Goal: Task Accomplishment & Management: Use online tool/utility

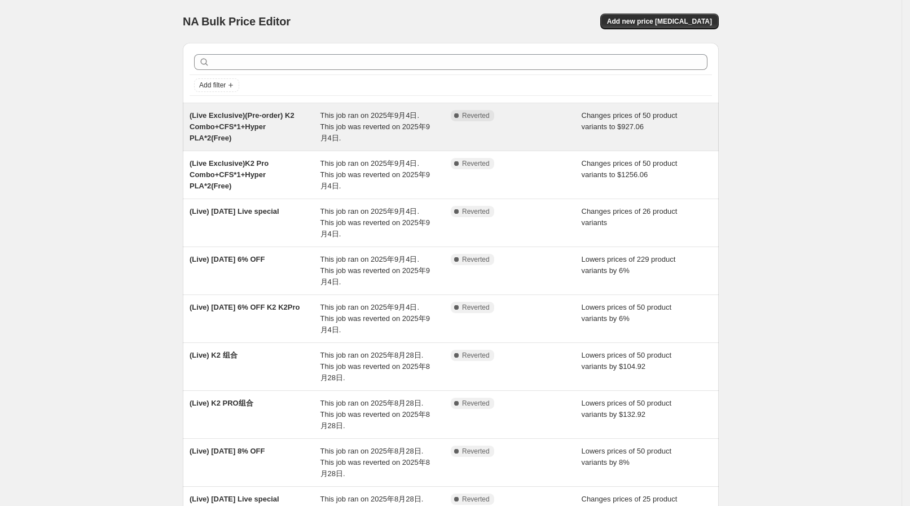
click at [344, 121] on span "This job ran on 2025年9月4日. This job was reverted on 2025年9月4日." at bounding box center [374, 126] width 109 height 31
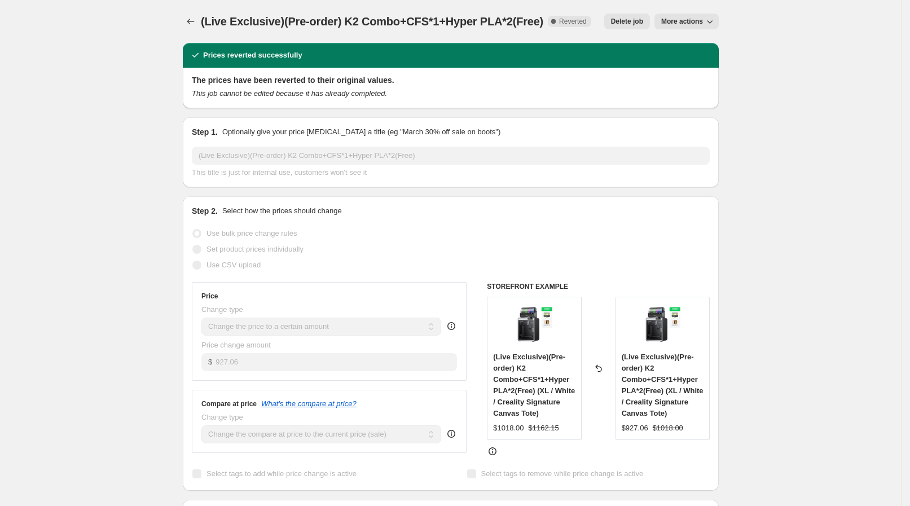
click at [696, 20] on span "More actions" at bounding box center [682, 21] width 42 height 9
click at [687, 42] on span "Copy to new job" at bounding box center [693, 44] width 52 height 8
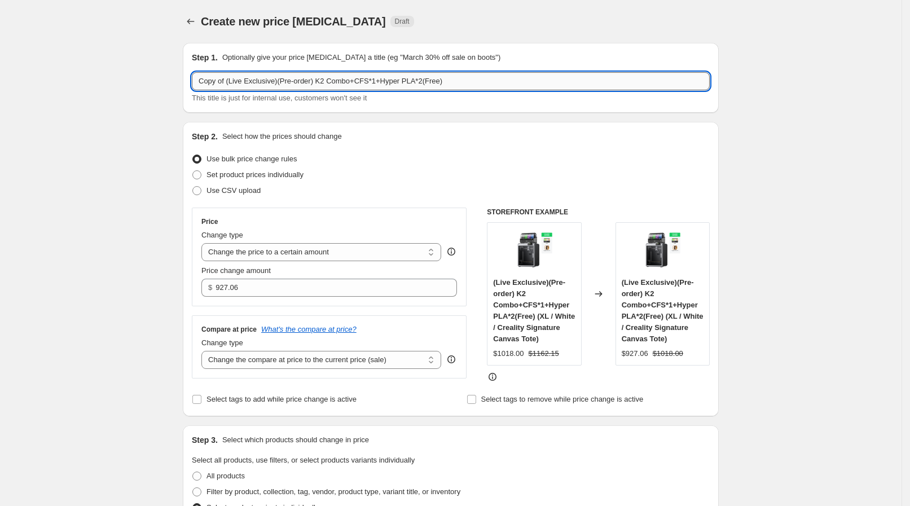
drag, startPoint x: 230, startPoint y: 77, endPoint x: 199, endPoint y: 81, distance: 30.8
click at [199, 81] on input "Copy of (Live Exclusive)(Pre-order) K2 Combo+CFS*1+Hyper PLA*2(Free)" at bounding box center [451, 81] width 518 height 18
type input "(Live Exclusive)(Pre-order) K2 Combo+CFS*1+Hyper PLA*2(Free)"
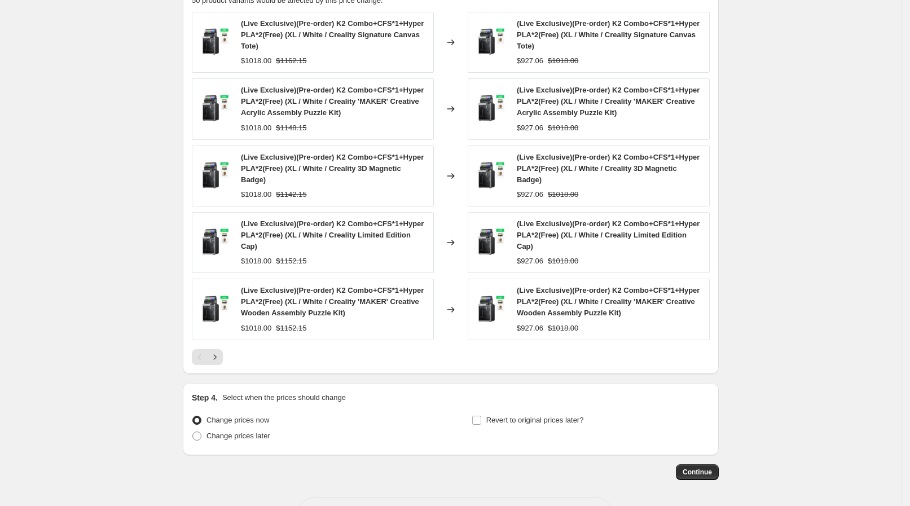
scroll to position [628, 0]
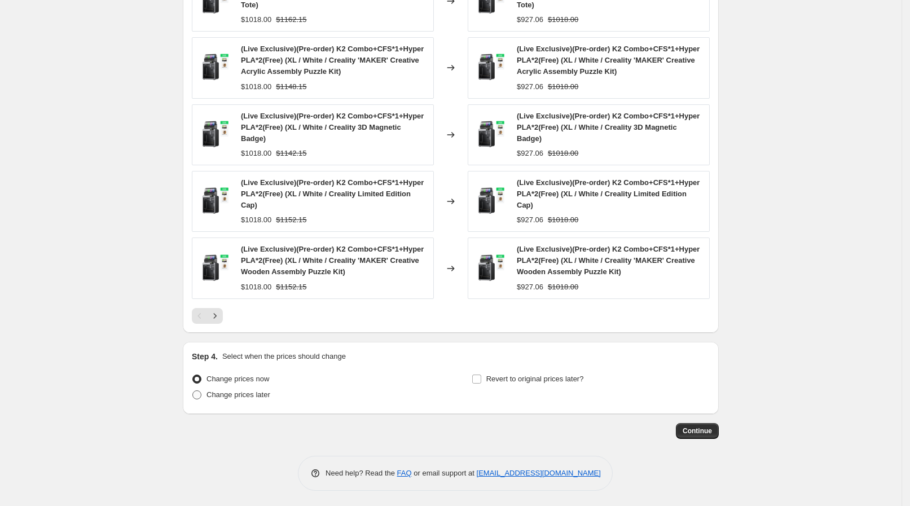
click at [211, 393] on span "Change prices later" at bounding box center [238, 394] width 64 height 8
click at [193, 391] on input "Change prices later" at bounding box center [192, 390] width 1 height 1
radio input "true"
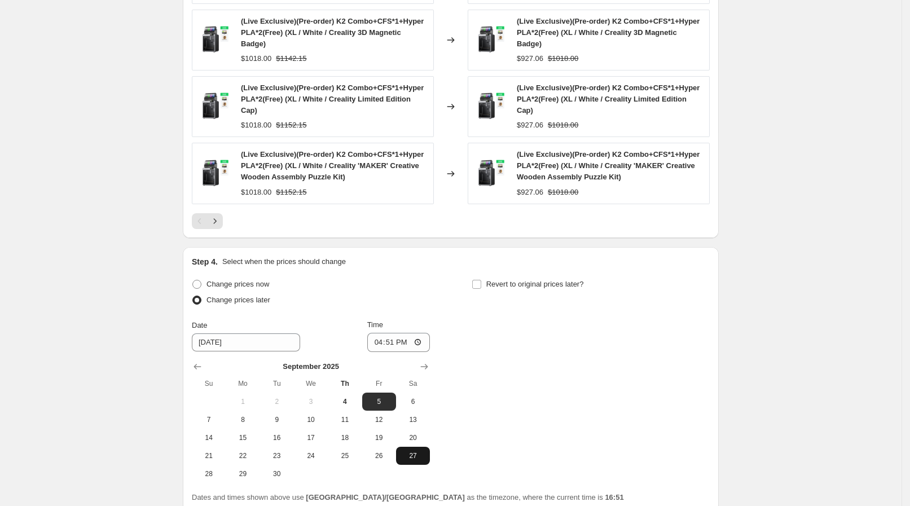
scroll to position [769, 0]
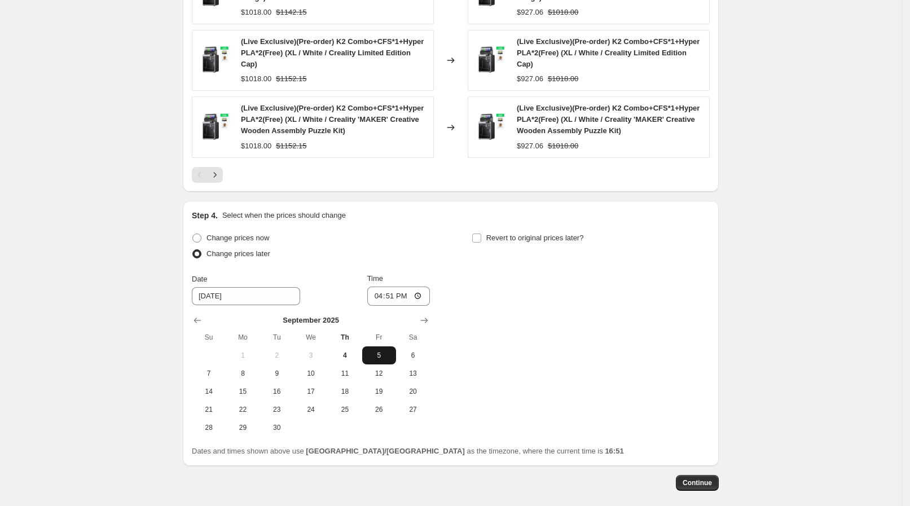
click at [379, 351] on span "5" at bounding box center [379, 355] width 25 height 9
click at [421, 288] on input "16:51" at bounding box center [398, 295] width 63 height 19
click at [421, 290] on input "16:51" at bounding box center [398, 295] width 63 height 19
type input "08:30"
click at [581, 204] on div "Step 4. Select when the prices should change Change prices now Change prices la…" at bounding box center [451, 333] width 536 height 265
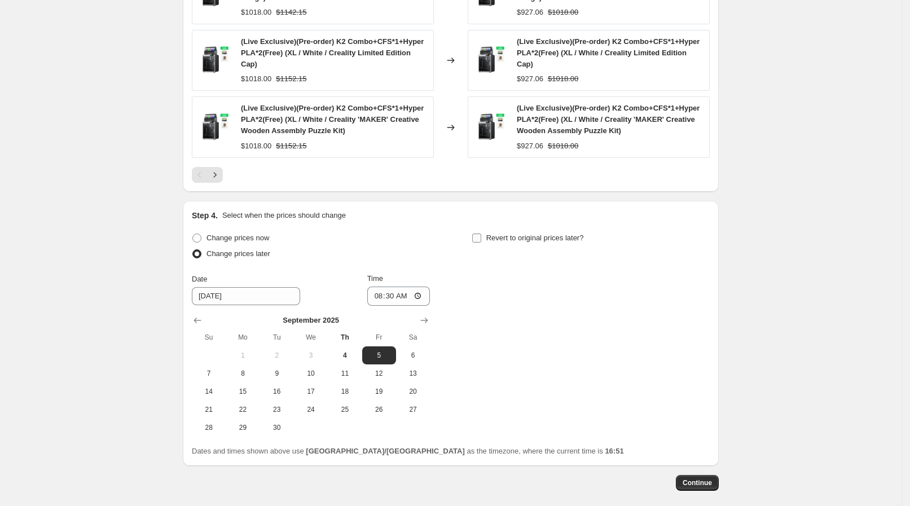
click at [513, 239] on span "Revert to original prices later?" at bounding box center [535, 237] width 98 height 8
click at [481, 239] on input "Revert to original prices later?" at bounding box center [476, 237] width 9 height 9
checkbox input "true"
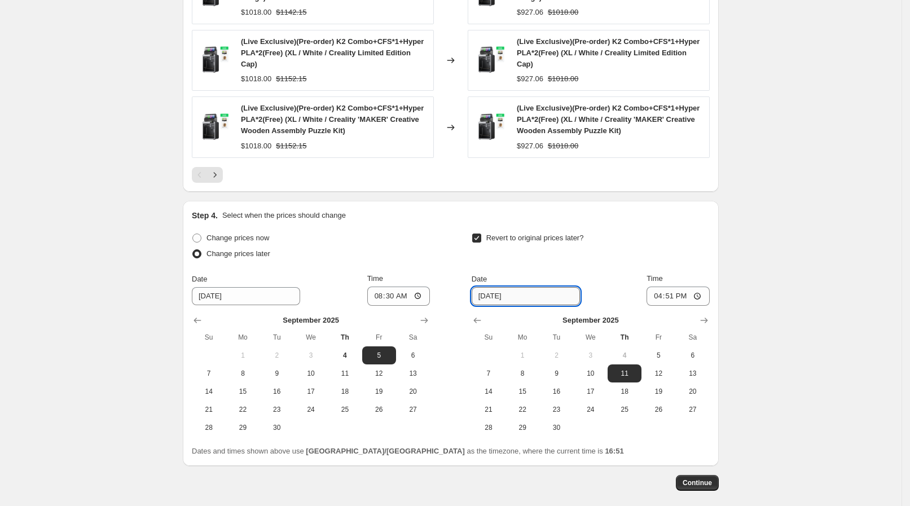
click at [524, 302] on input "[DATE]" at bounding box center [525, 296] width 108 height 18
click at [658, 352] on span "5" at bounding box center [658, 355] width 25 height 9
type input "[DATE]"
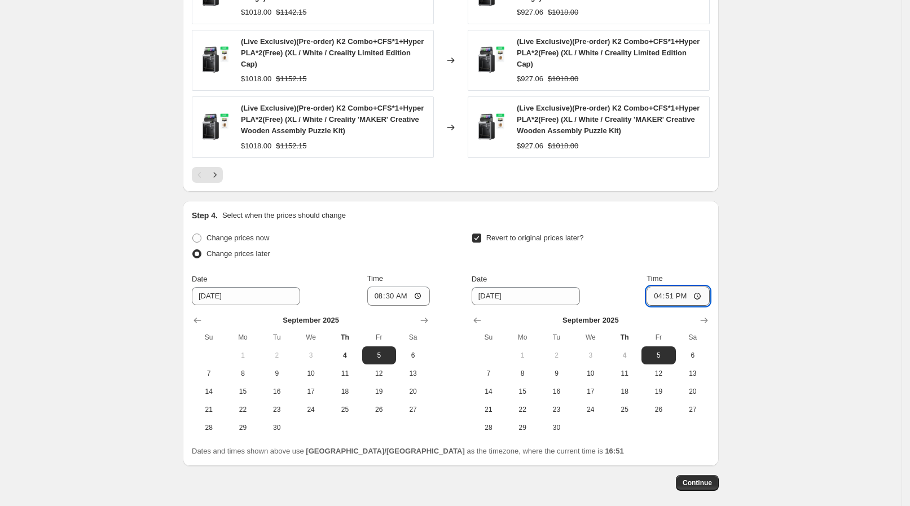
click at [680, 292] on input "16:51" at bounding box center [677, 295] width 63 height 19
click at [694, 296] on input "16:51" at bounding box center [677, 295] width 63 height 19
click at [701, 294] on input "16:51" at bounding box center [677, 295] width 63 height 19
click at [692, 296] on input "13:51" at bounding box center [677, 295] width 63 height 19
click at [687, 296] on input "13:51" at bounding box center [677, 295] width 63 height 19
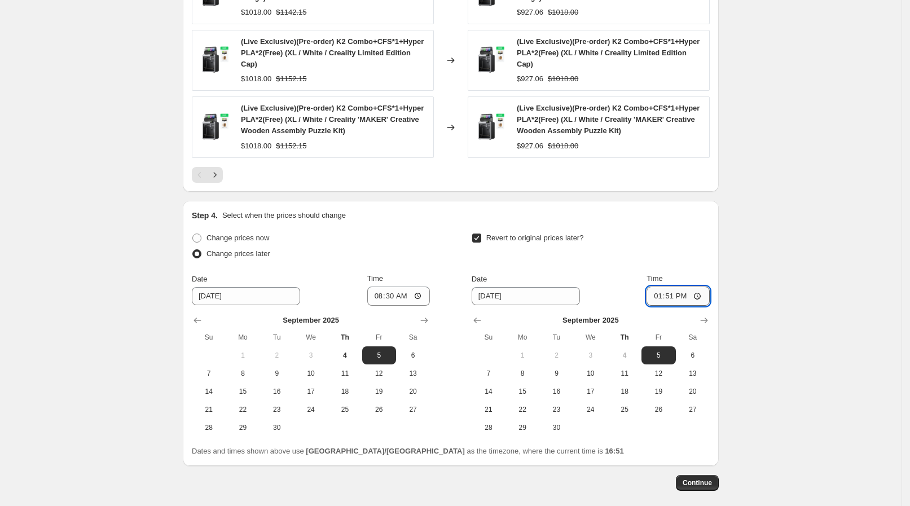
type input "13:00"
click at [708, 478] on span "Continue" at bounding box center [696, 482] width 29 height 9
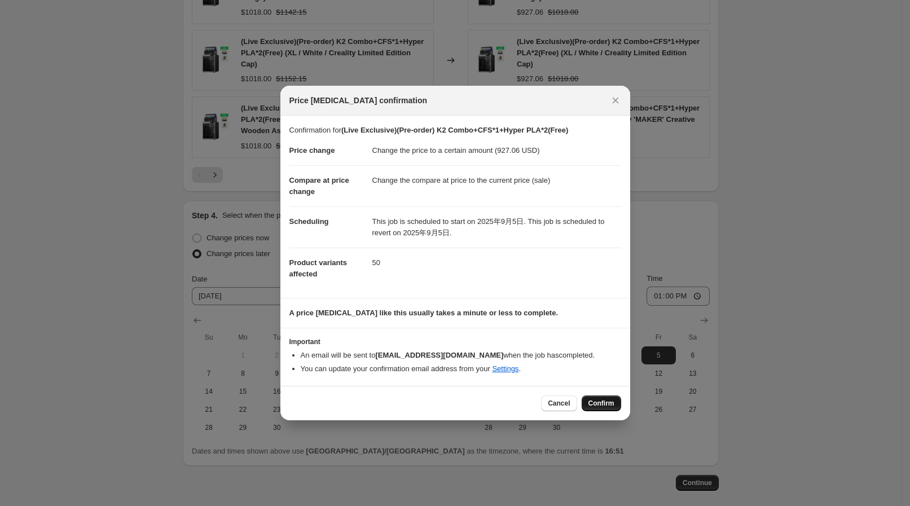
click at [612, 406] on span "Confirm" at bounding box center [601, 403] width 26 height 9
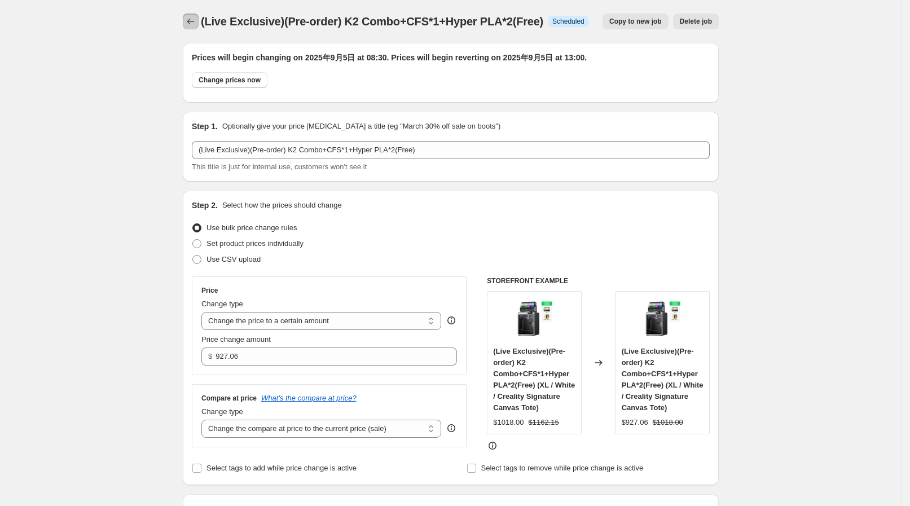
click at [190, 27] on icon "Price change jobs" at bounding box center [190, 21] width 11 height 11
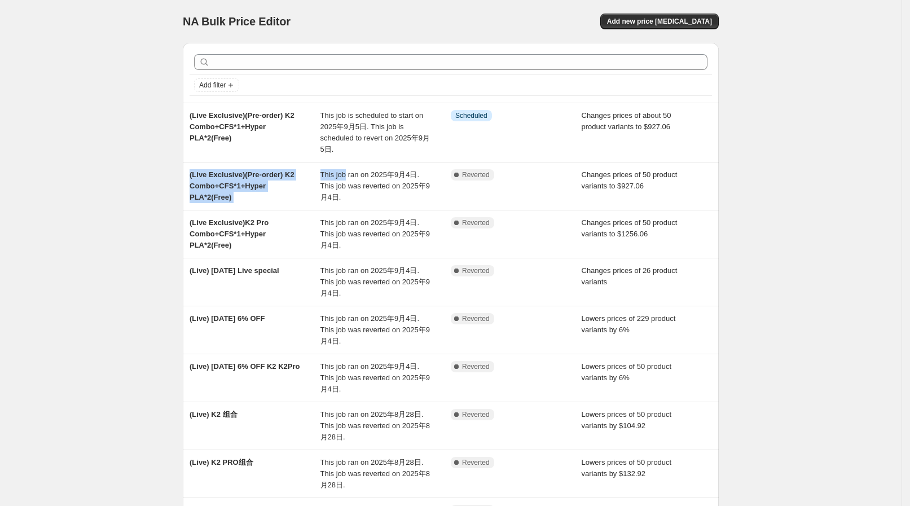
drag, startPoint x: 349, startPoint y: 179, endPoint x: 183, endPoint y: 174, distance: 166.4
click at [183, 174] on div "Add filter (Live Exclusive)(Pre-order) K2 Combo+CFS*1+Hyper PLA*2(Free) This jo…" at bounding box center [446, 335] width 545 height 602
click at [92, 190] on div "NA Bulk Price Editor. This page is ready NA Bulk Price Editor Add new price [ME…" at bounding box center [450, 352] width 901 height 705
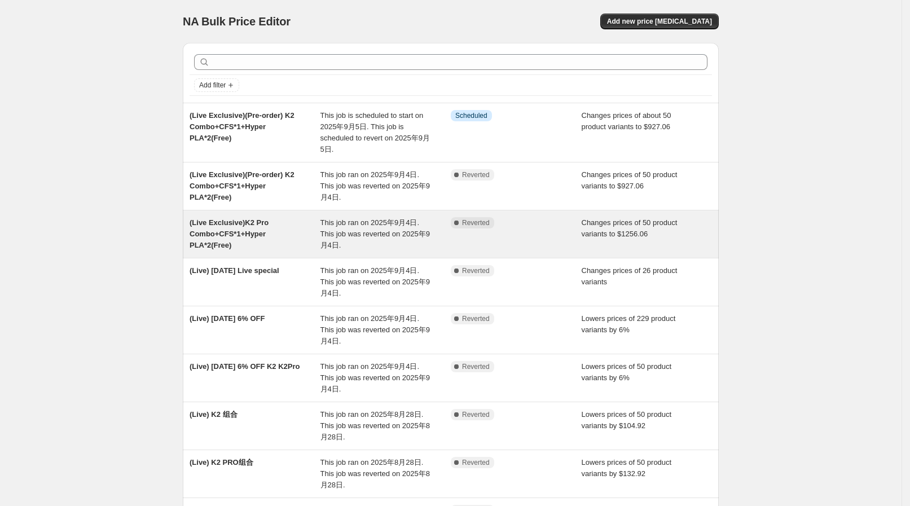
click at [232, 243] on span "(Live Exclusive)K2 Pro Combo+CFS*1+Hyper PLA*2(Free)" at bounding box center [228, 233] width 79 height 31
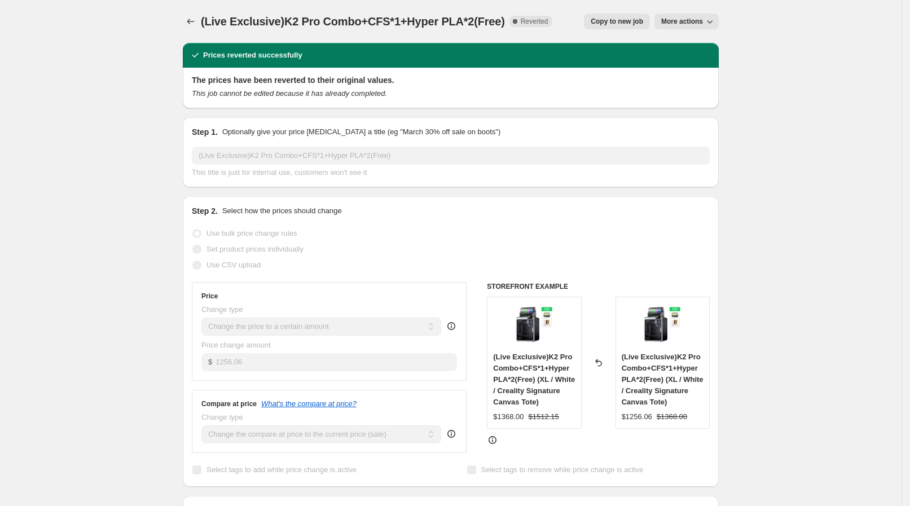
click at [627, 22] on span "Copy to new job" at bounding box center [616, 21] width 52 height 9
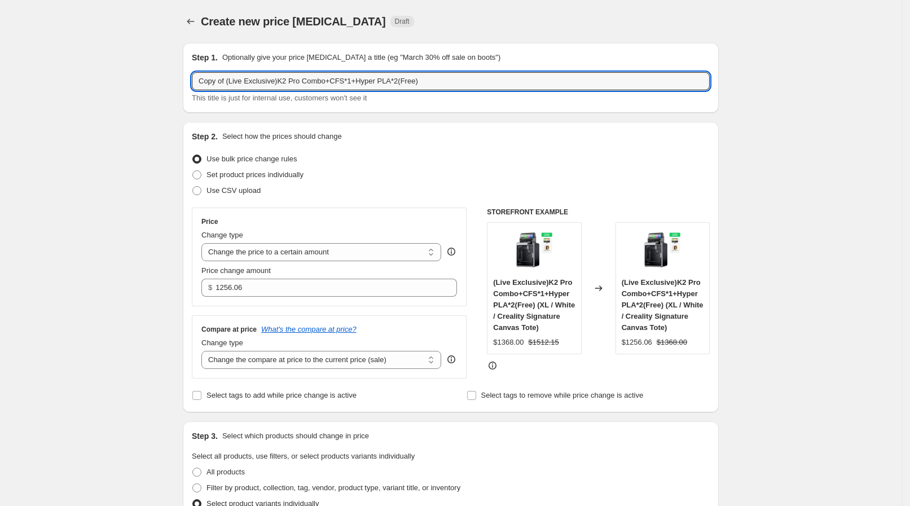
drag, startPoint x: 230, startPoint y: 79, endPoint x: 183, endPoint y: 73, distance: 46.7
type input "(Live Exclusive)K2 Pro Combo+CFS*1+Hyper PLA*2(Free)"
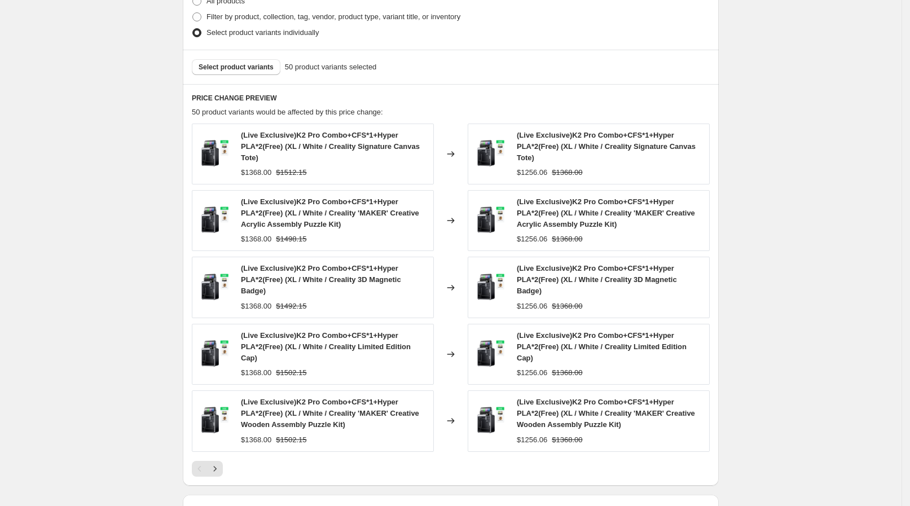
scroll to position [624, 0]
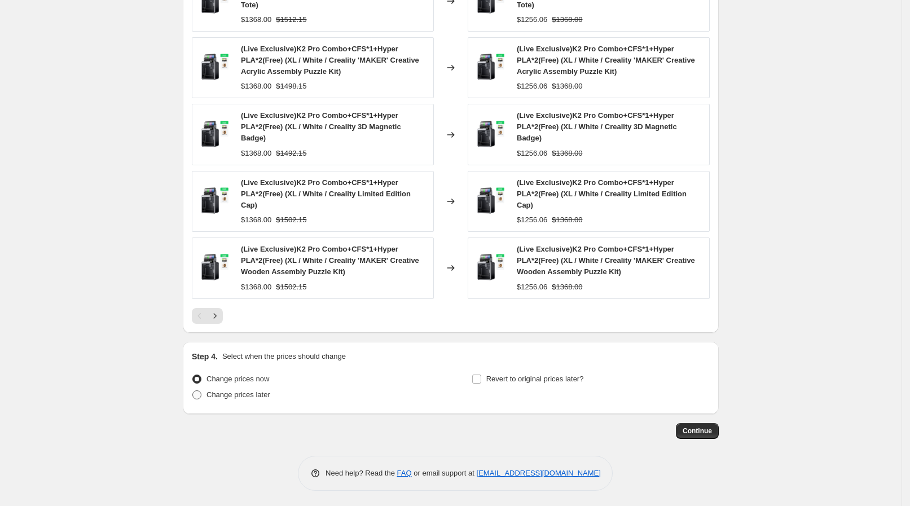
click at [228, 393] on span "Change prices later" at bounding box center [238, 394] width 64 height 8
click at [193, 391] on input "Change prices later" at bounding box center [192, 390] width 1 height 1
radio input "true"
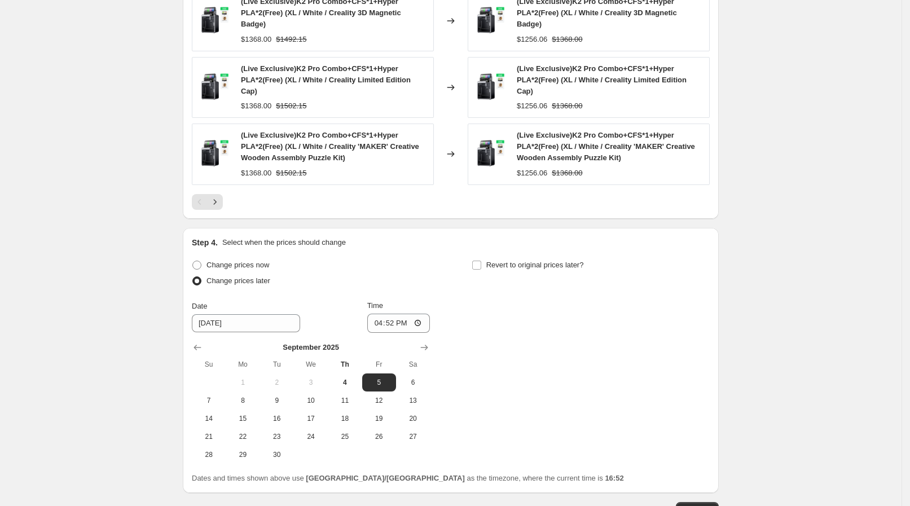
scroll to position [817, 0]
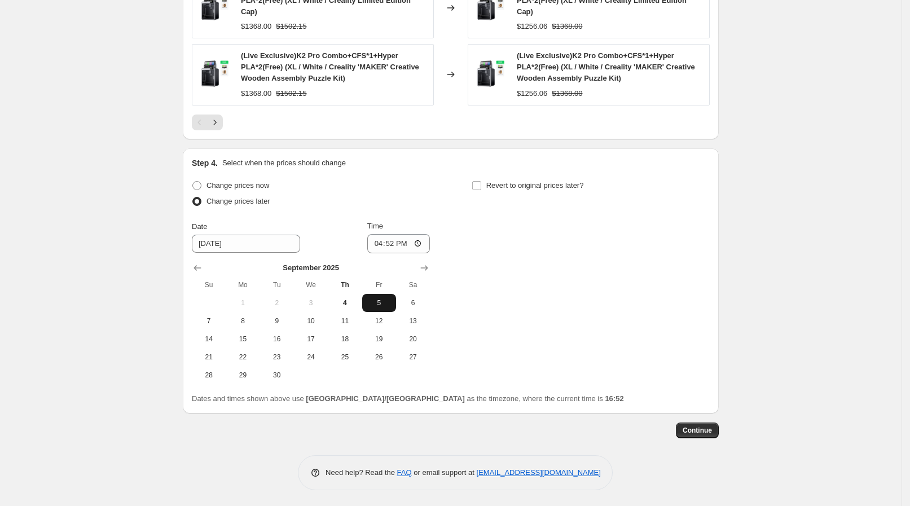
click at [377, 307] on button "5" at bounding box center [379, 303] width 34 height 18
click at [420, 247] on input "16:52" at bounding box center [398, 243] width 63 height 19
click at [410, 241] on input "08:52" at bounding box center [398, 243] width 63 height 19
type input "08:30"
drag, startPoint x: 534, startPoint y: 222, endPoint x: 525, endPoint y: 214, distance: 12.0
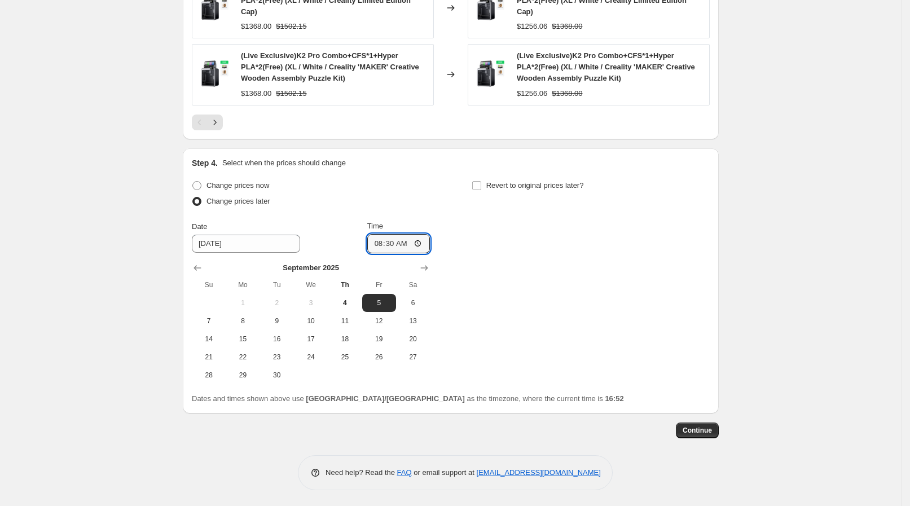
click at [535, 222] on div "Change prices now Change prices later Date [DATE] Time 08:[DATE] Mo Tu We Th Fr…" at bounding box center [451, 281] width 518 height 206
click at [518, 190] on label "Revert to original prices later?" at bounding box center [527, 186] width 112 height 16
click at [481, 190] on input "Revert to original prices later?" at bounding box center [476, 185] width 9 height 9
checkbox input "true"
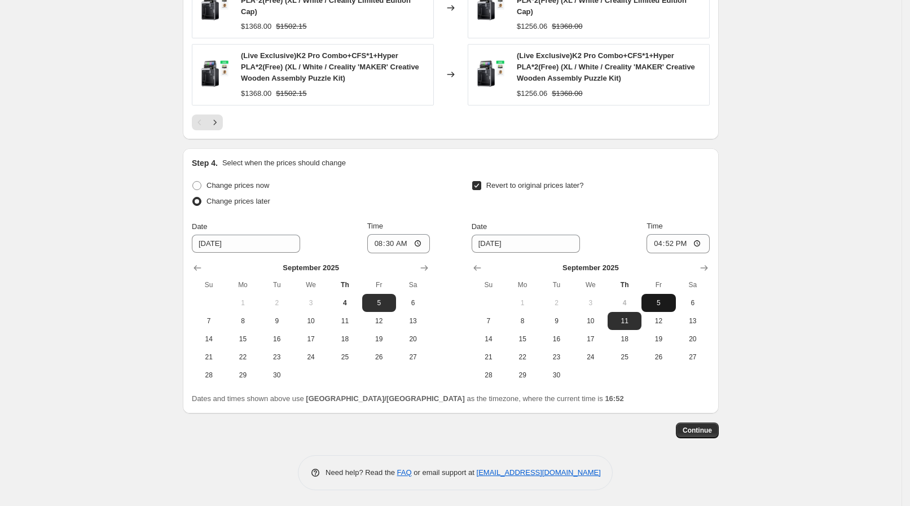
click at [658, 301] on span "5" at bounding box center [658, 302] width 25 height 9
type input "[DATE]"
click at [668, 240] on input "16:52" at bounding box center [677, 243] width 63 height 19
type input "13:00"
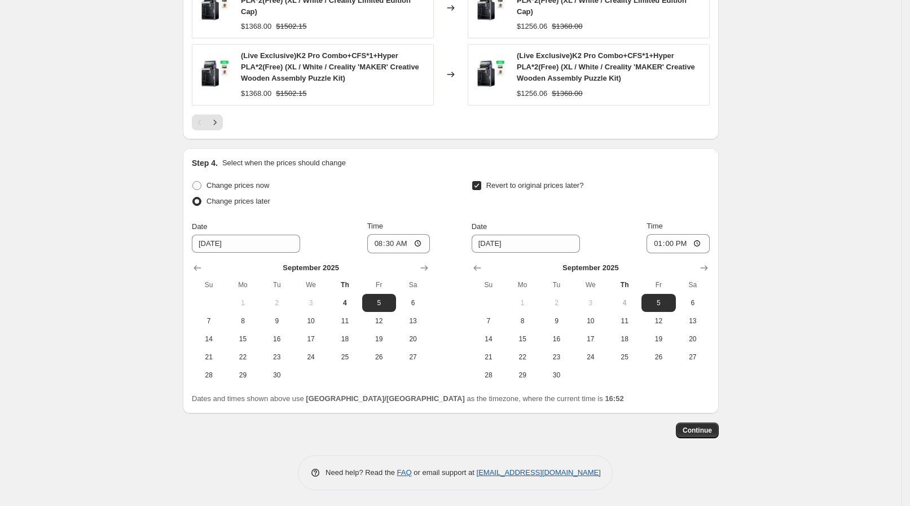
click at [709, 431] on span "Continue" at bounding box center [696, 430] width 29 height 9
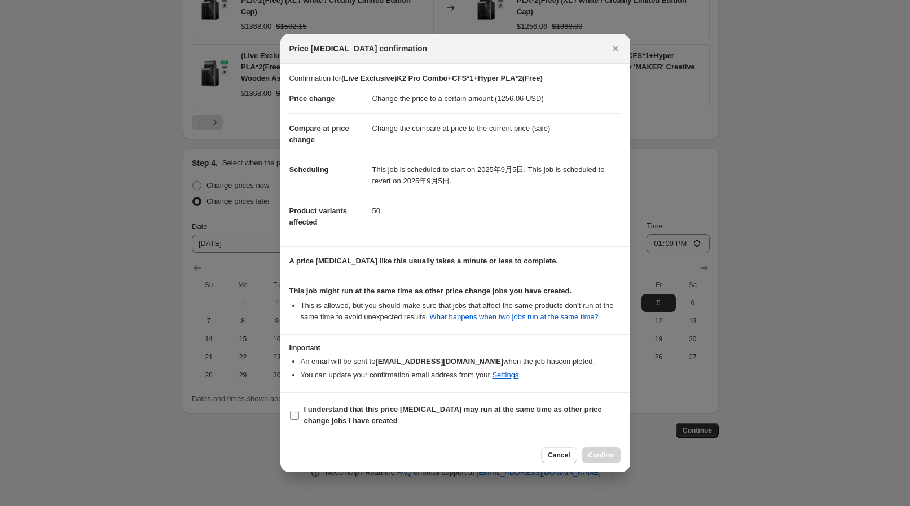
click at [482, 405] on b "I understand that this price [MEDICAL_DATA] may run at the same time as other p…" at bounding box center [453, 415] width 298 height 20
click at [299, 411] on input "I understand that this price [MEDICAL_DATA] may run at the same time as other p…" at bounding box center [294, 415] width 9 height 9
checkbox input "true"
click at [599, 455] on span "Confirm" at bounding box center [601, 455] width 26 height 9
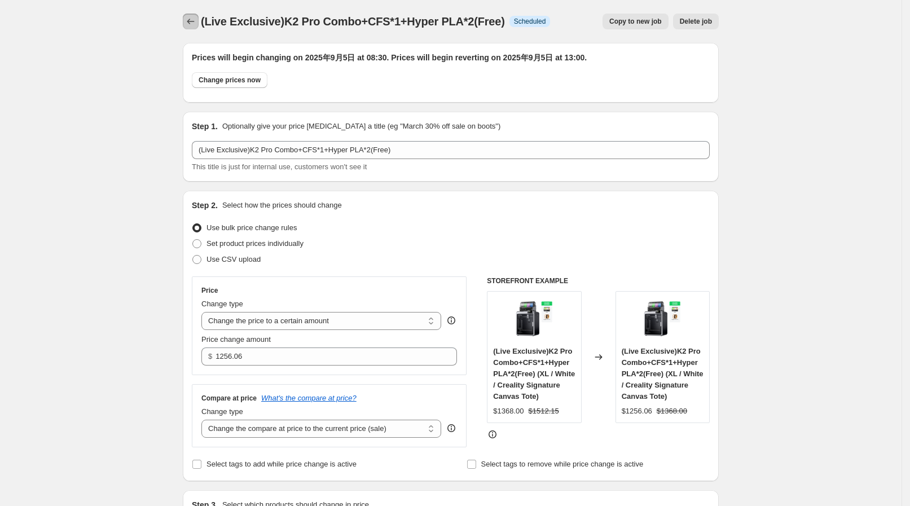
click at [189, 28] on button "Price change jobs" at bounding box center [191, 22] width 16 height 16
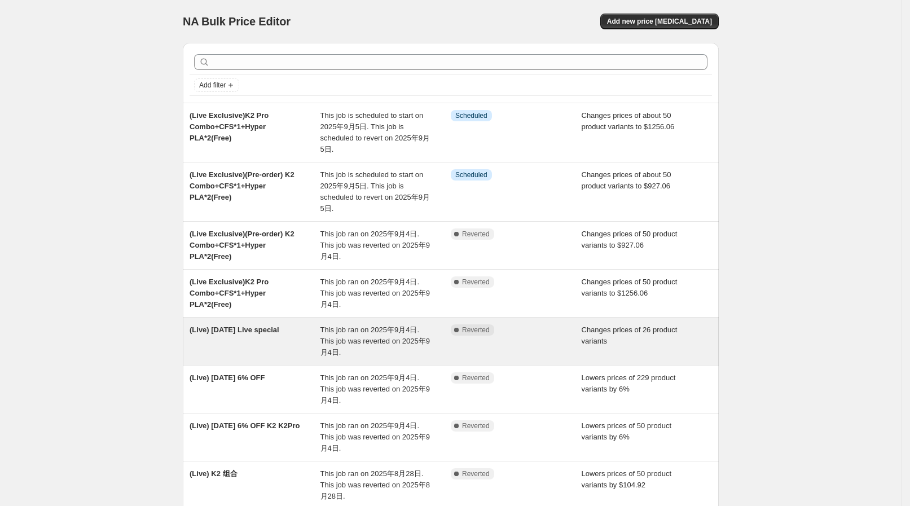
click at [288, 351] on div "(Live) [DATE] Live special This job ran on 2025年9月4日. This job was reverted on …" at bounding box center [451, 340] width 536 height 47
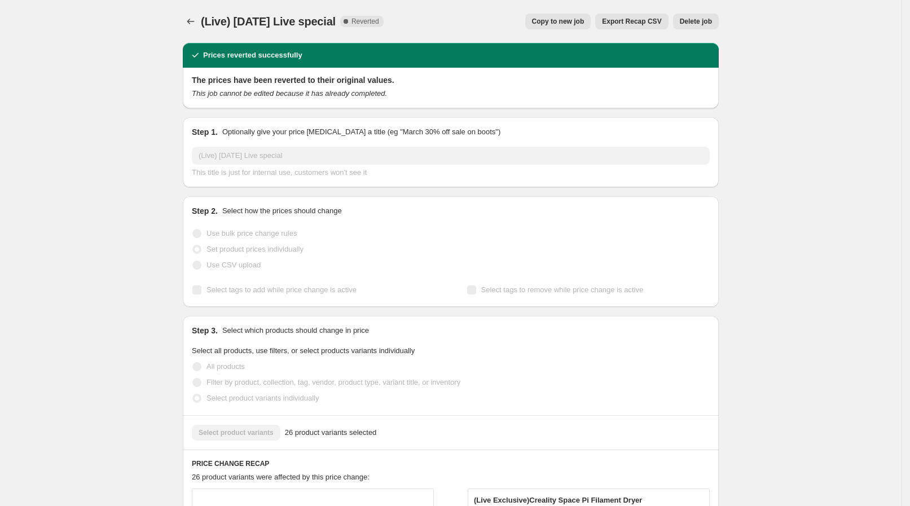
click at [569, 21] on span "Copy to new job" at bounding box center [558, 21] width 52 height 9
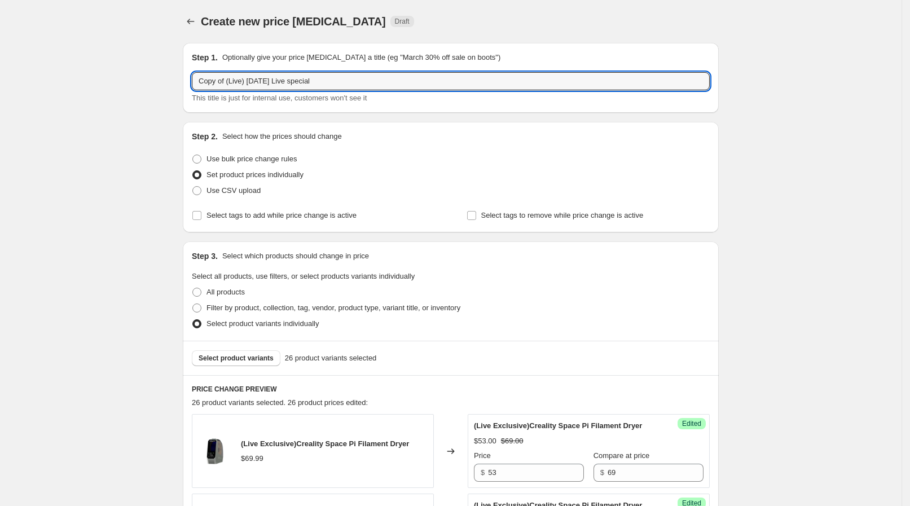
drag, startPoint x: 228, startPoint y: 80, endPoint x: 167, endPoint y: 82, distance: 60.9
click at [237, 78] on input "(Live) [DATE] Live special" at bounding box center [451, 81] width 518 height 18
type input "(Live) [DATE] Live special"
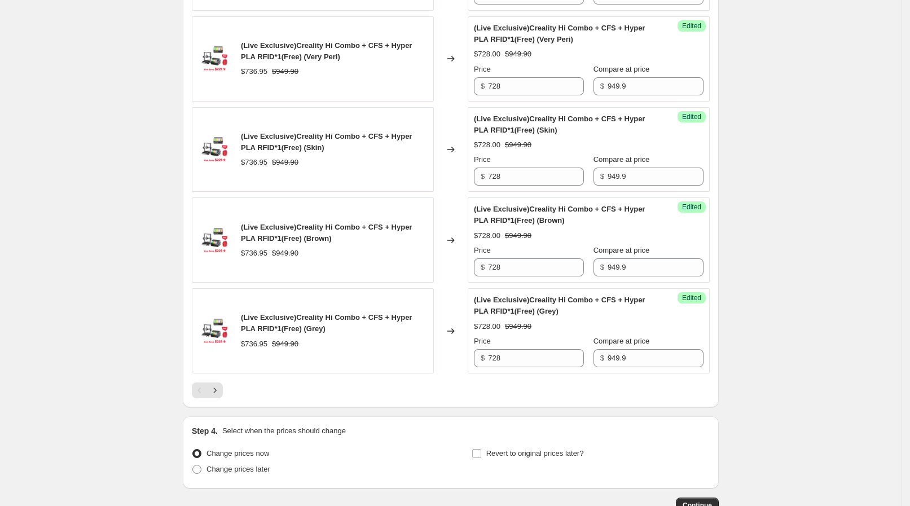
scroll to position [1920, 0]
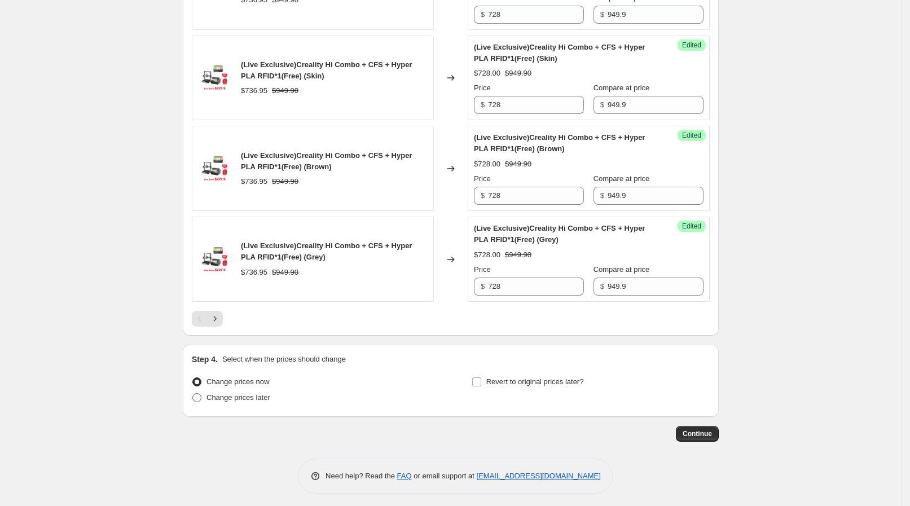
click at [215, 393] on span "Change prices later" at bounding box center [238, 397] width 64 height 8
click at [193, 393] on input "Change prices later" at bounding box center [192, 393] width 1 height 1
radio input "true"
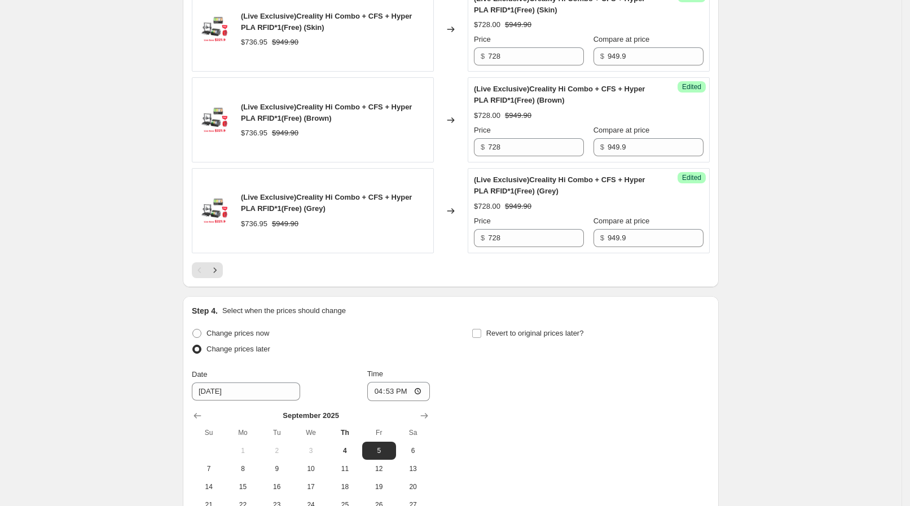
scroll to position [1991, 0]
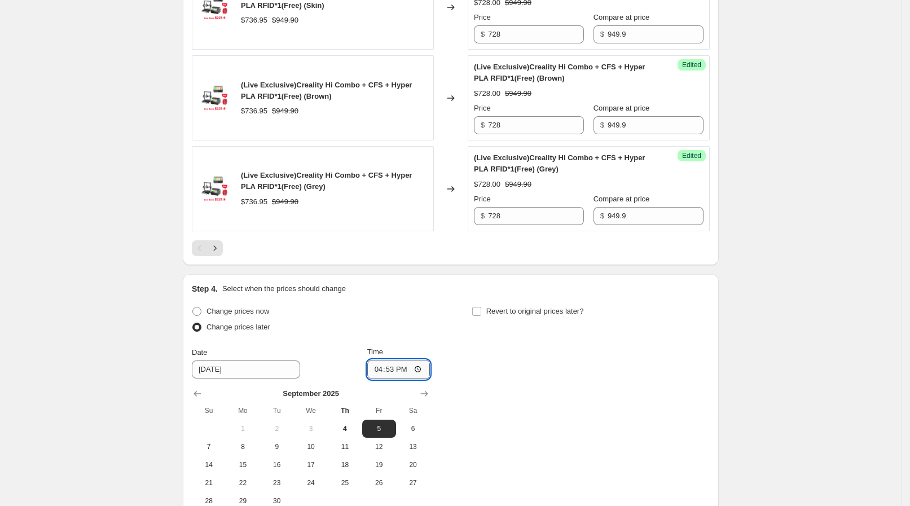
click at [398, 366] on input "16:53" at bounding box center [398, 369] width 63 height 19
type input "08:30"
click at [462, 338] on div "Change prices now Change prices later Date [DATE] Time 08:[DATE] Mo Tu We Th Fr…" at bounding box center [451, 406] width 518 height 206
click at [484, 312] on label "Revert to original prices later?" at bounding box center [527, 311] width 112 height 16
click at [481, 312] on input "Revert to original prices later?" at bounding box center [476, 311] width 9 height 9
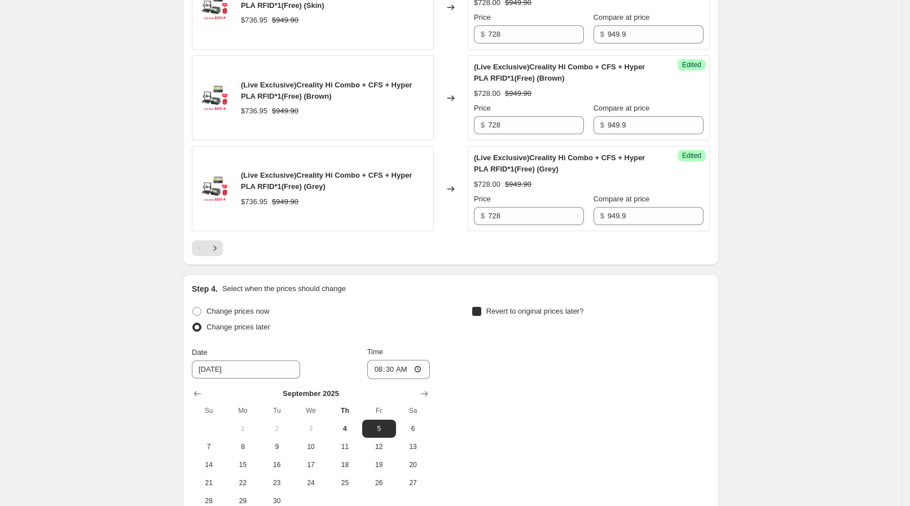
checkbox input "true"
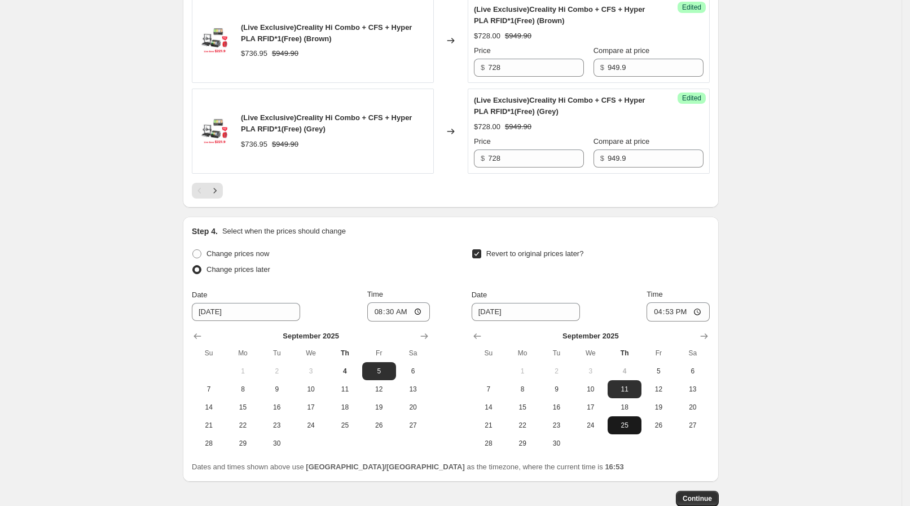
scroll to position [2061, 0]
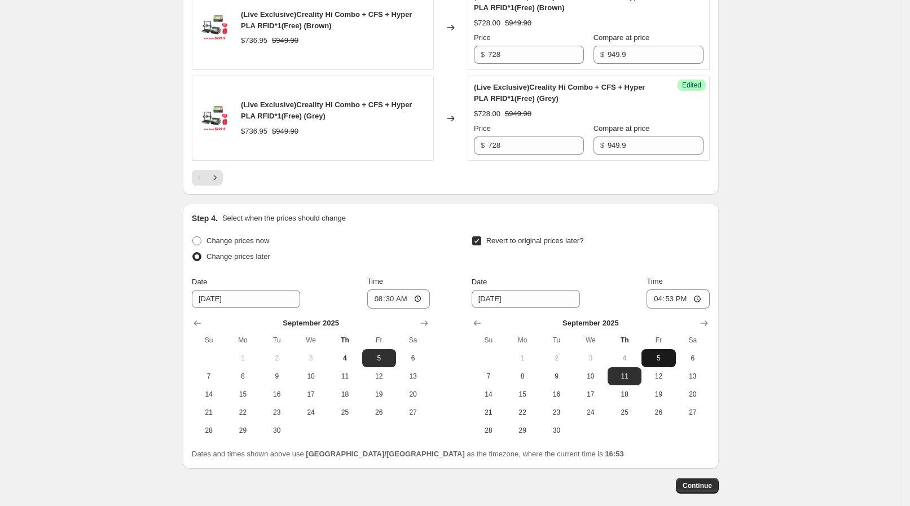
click at [663, 360] on button "5" at bounding box center [658, 358] width 34 height 18
type input "[DATE]"
click at [678, 294] on input "16:53" at bounding box center [677, 298] width 63 height 19
type input "13:00"
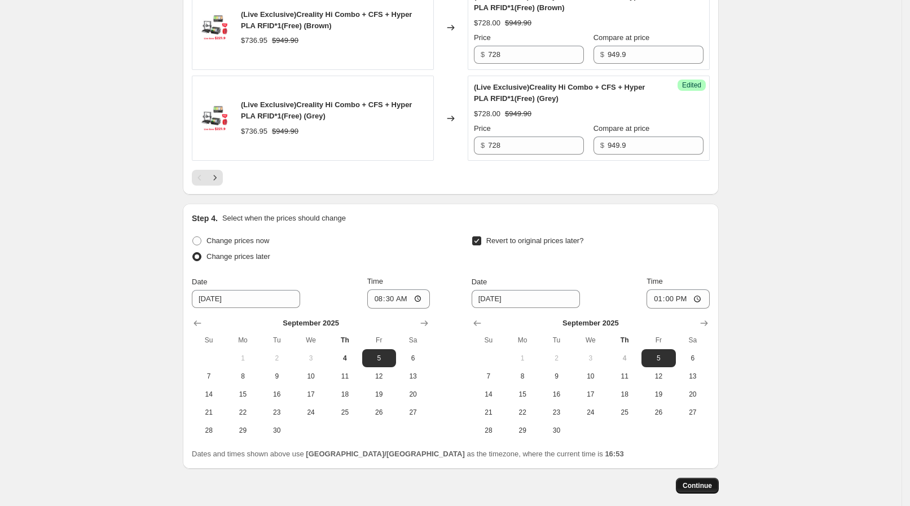
click at [700, 481] on span "Continue" at bounding box center [696, 485] width 29 height 9
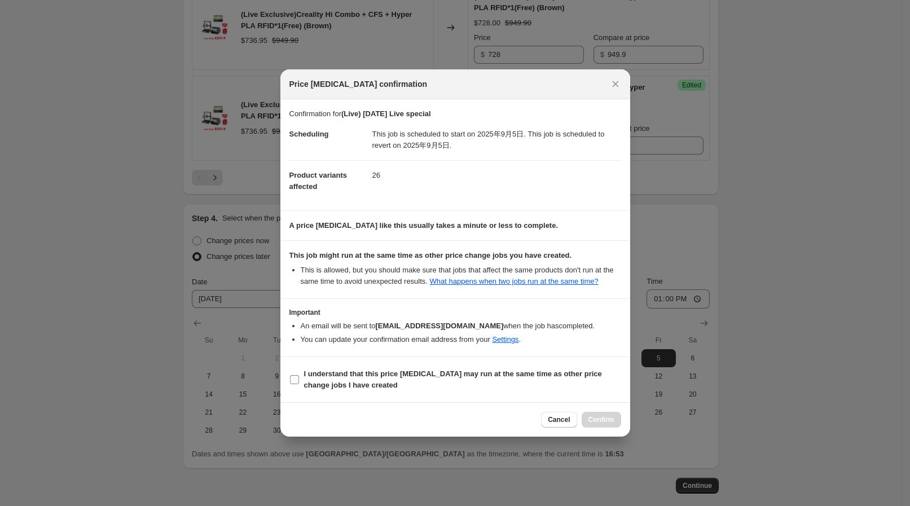
click at [371, 376] on b "I understand that this price [MEDICAL_DATA] may run at the same time as other p…" at bounding box center [453, 379] width 298 height 20
click at [299, 376] on input "I understand that this price [MEDICAL_DATA] may run at the same time as other p…" at bounding box center [294, 379] width 9 height 9
checkbox input "true"
click at [592, 417] on span "Confirm" at bounding box center [601, 419] width 26 height 9
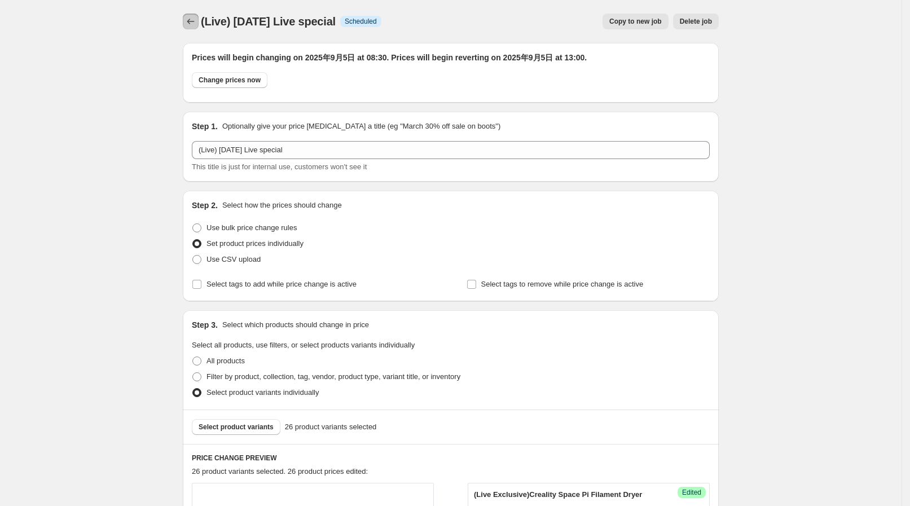
click at [192, 21] on icon "Price change jobs" at bounding box center [190, 22] width 7 height 6
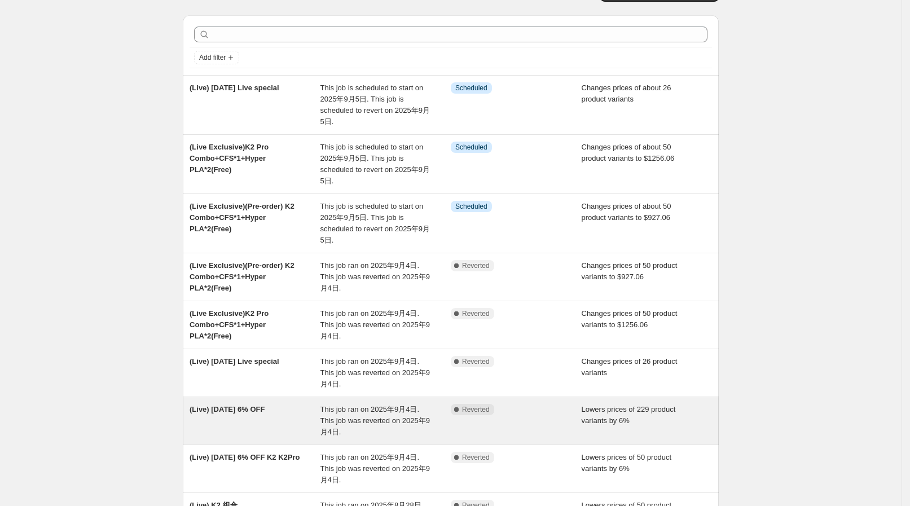
scroll to position [70, 0]
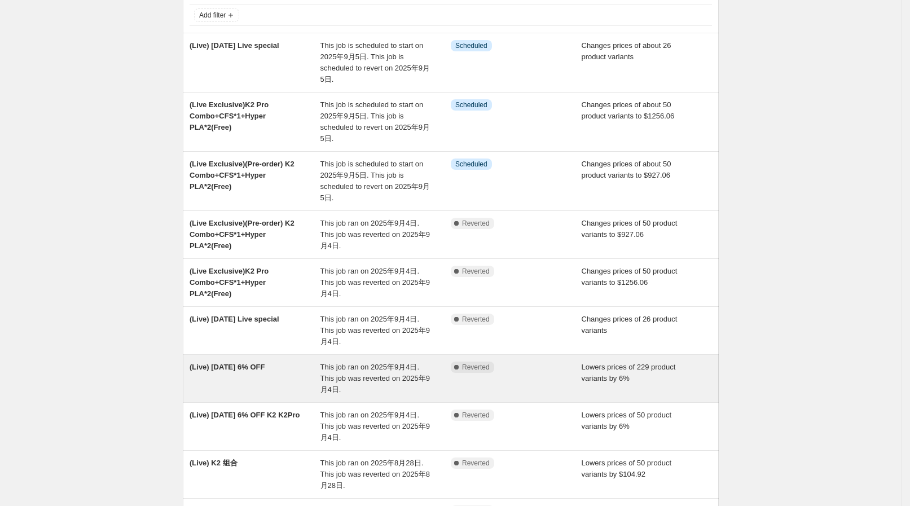
click at [385, 363] on span "This job ran on 2025年9月4日. This job was reverted on 2025年9月4日." at bounding box center [374, 378] width 109 height 31
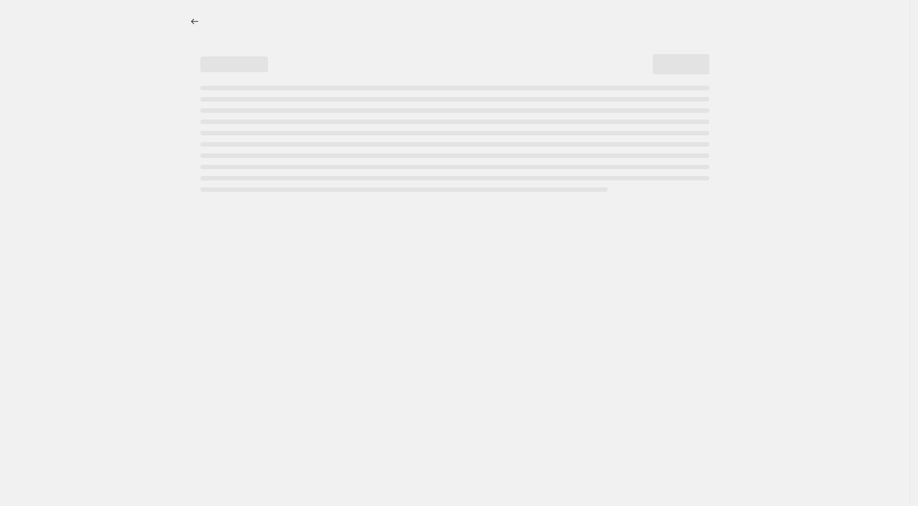
select select "percentage"
select select "collection"
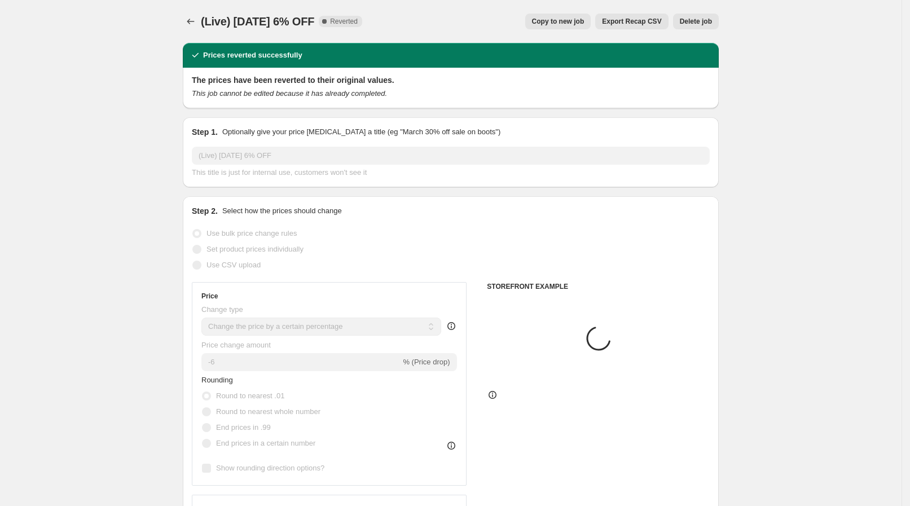
click at [579, 23] on span "Copy to new job" at bounding box center [558, 21] width 52 height 9
select select "percentage"
select select "collection"
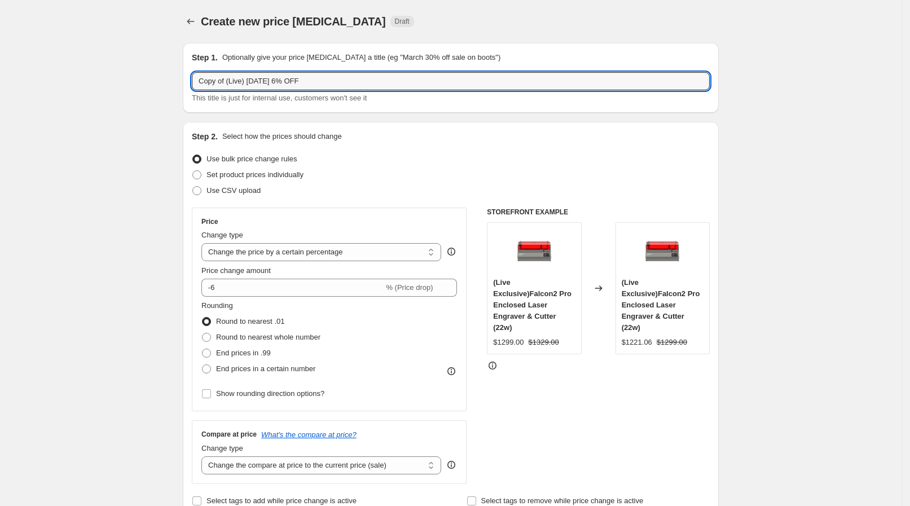
drag, startPoint x: 229, startPoint y: 82, endPoint x: 152, endPoint y: 83, distance: 76.7
click at [236, 78] on input "(Live) [DATE] 6% OFF" at bounding box center [451, 81] width 518 height 18
type input "(Live) [DATE] 6% OFF"
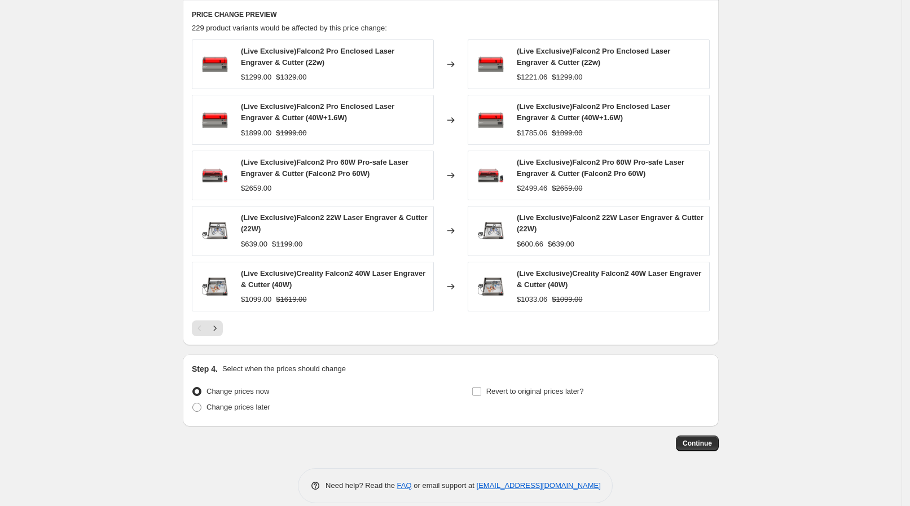
scroll to position [765, 0]
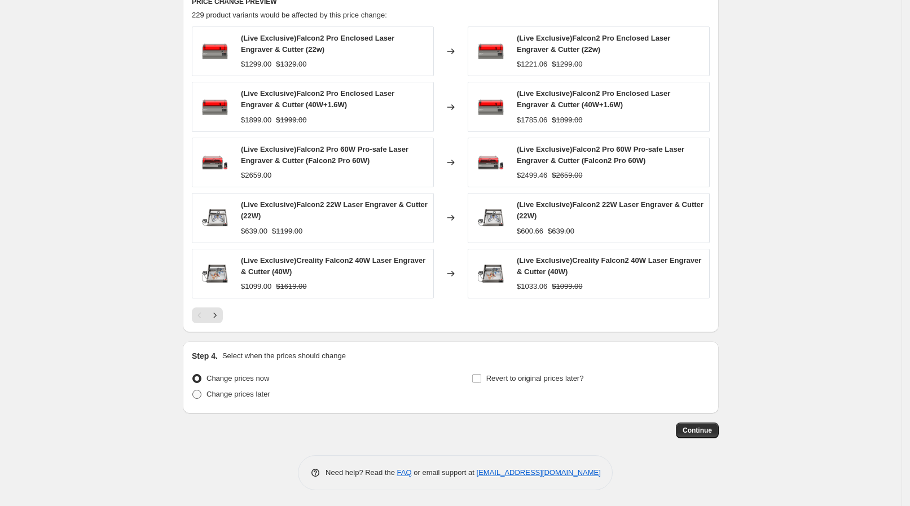
click at [216, 398] on span "Change prices later" at bounding box center [238, 394] width 64 height 11
click at [193, 390] on input "Change prices later" at bounding box center [192, 390] width 1 height 1
radio input "true"
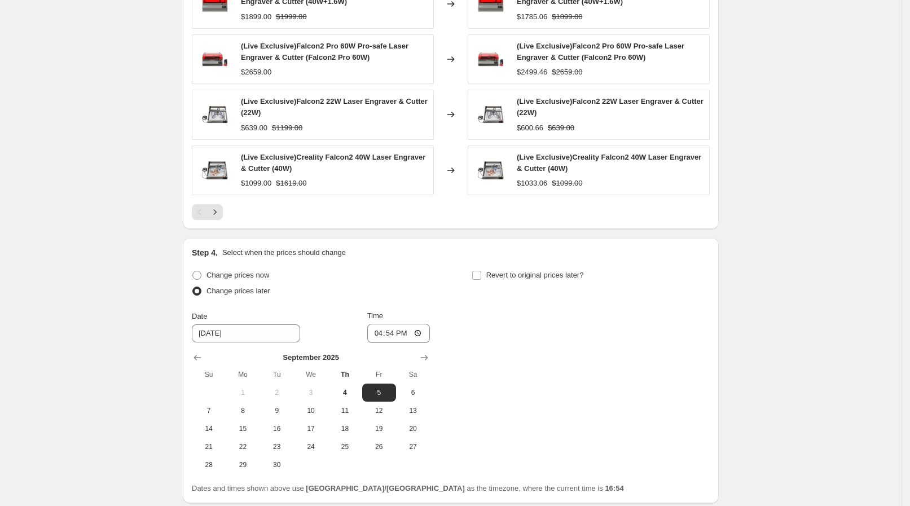
scroll to position [906, 0]
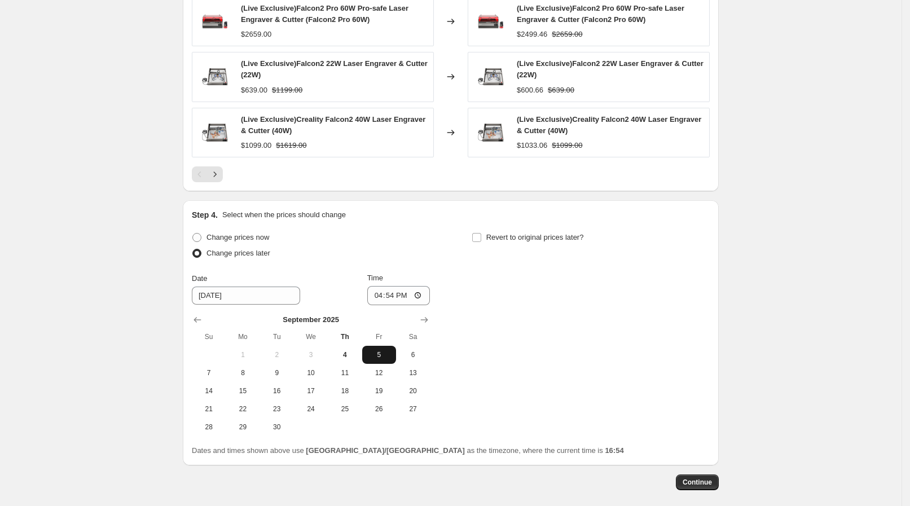
click at [386, 356] on span "5" at bounding box center [379, 354] width 25 height 9
click at [400, 293] on input "16:54" at bounding box center [398, 295] width 63 height 19
type input "08:30"
click at [468, 297] on div "Change prices now Change prices later Date [DATE] Time 08:[DATE] Mo Tu We Th Fr…" at bounding box center [451, 333] width 518 height 206
click at [502, 237] on span "Revert to original prices later?" at bounding box center [535, 237] width 98 height 8
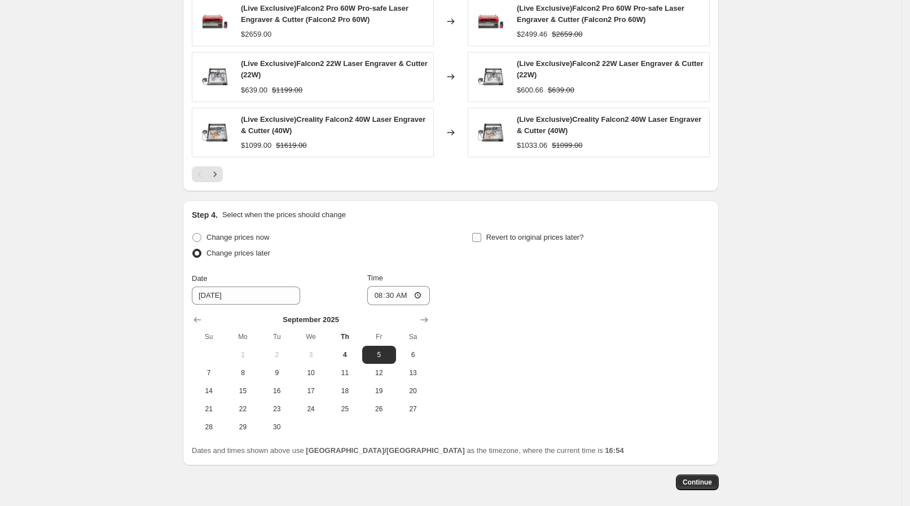
click at [481, 237] on input "Revert to original prices later?" at bounding box center [476, 237] width 9 height 9
checkbox input "true"
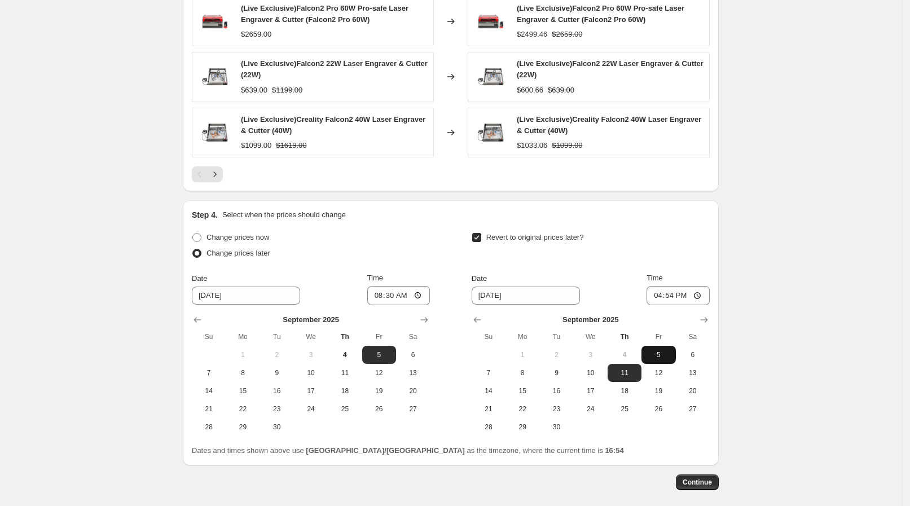
click at [651, 350] on span "5" at bounding box center [658, 354] width 25 height 9
type input "[DATE]"
click at [677, 297] on input "16:54" at bounding box center [677, 295] width 63 height 19
type input "13:00"
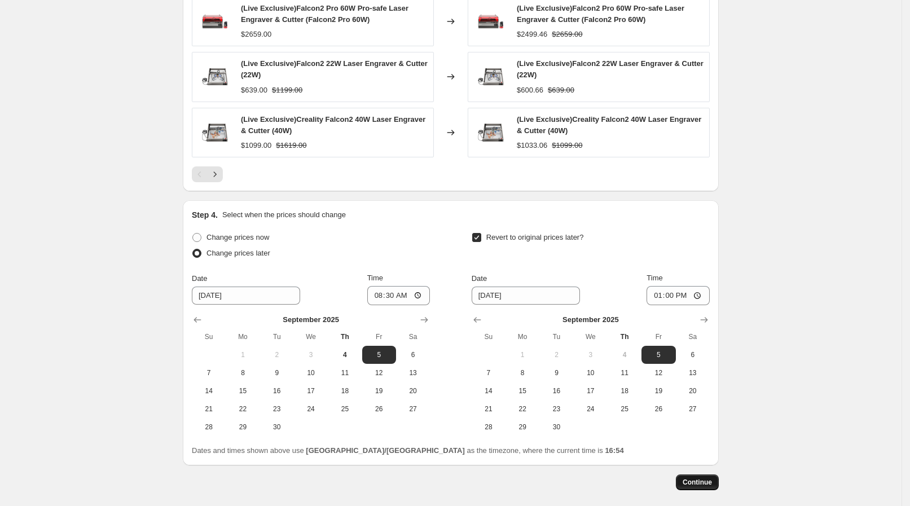
click at [712, 478] on span "Continue" at bounding box center [696, 482] width 29 height 9
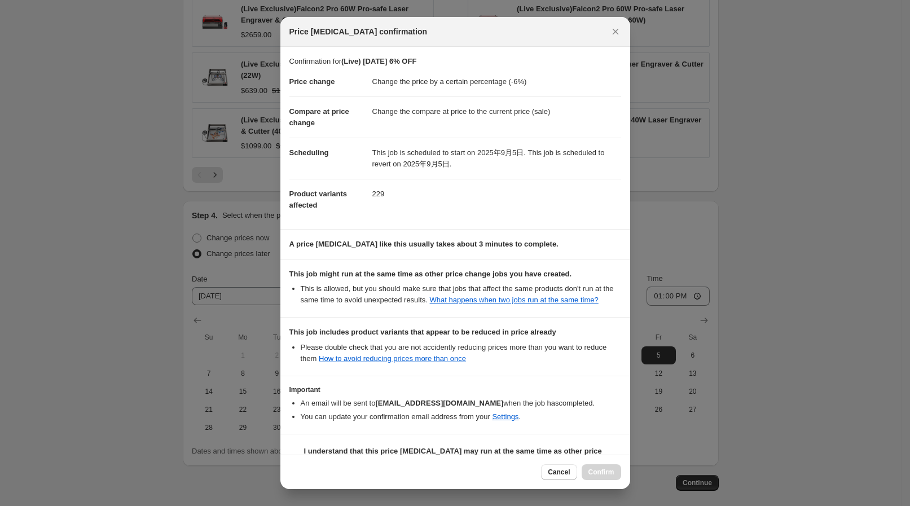
click at [432, 458] on div "Cancel Confirm" at bounding box center [455, 472] width 350 height 34
click at [442, 451] on b "I understand that this price [MEDICAL_DATA] may run at the same time as other p…" at bounding box center [460, 462] width 312 height 31
click at [299, 458] on input "I understand that this price [MEDICAL_DATA] may run at the same time as other p…" at bounding box center [294, 462] width 9 height 9
checkbox input "true"
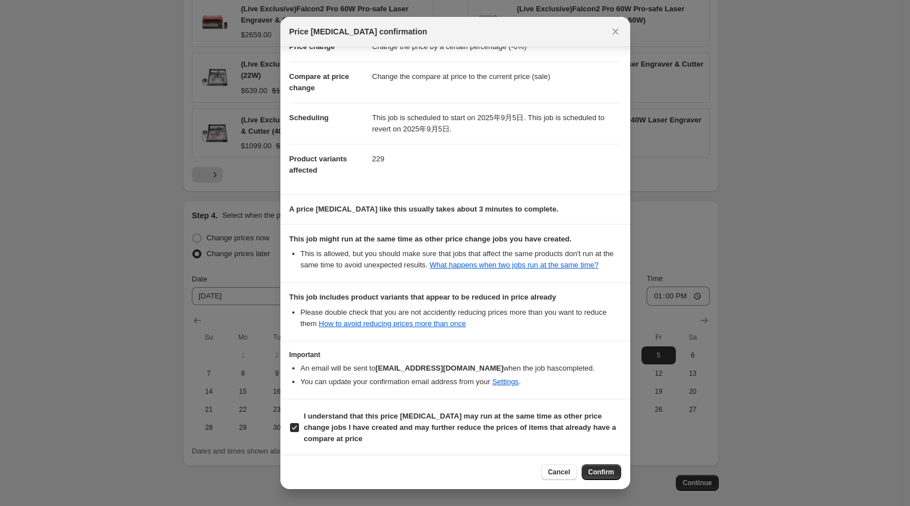
click at [586, 480] on div "Cancel Confirm" at bounding box center [455, 472] width 350 height 34
click at [592, 478] on button "Confirm" at bounding box center [600, 472] width 39 height 16
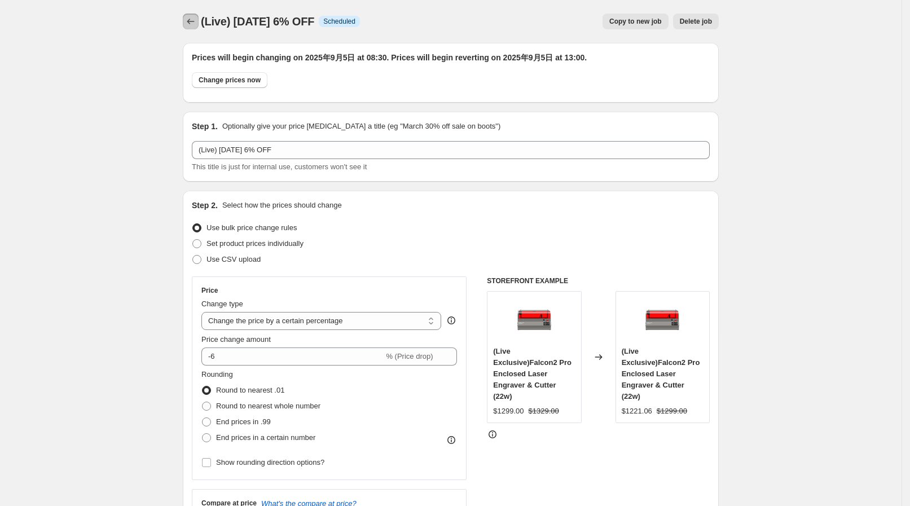
click at [195, 25] on icon "Price change jobs" at bounding box center [190, 21] width 11 height 11
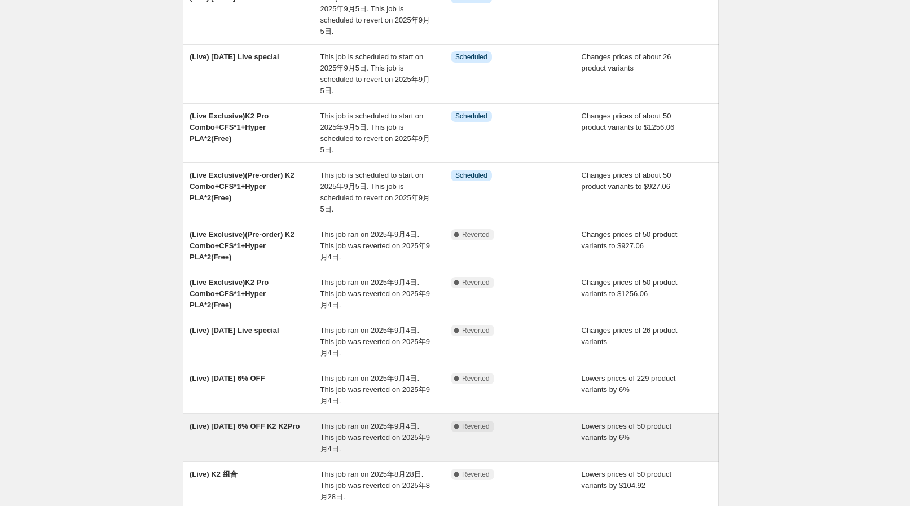
scroll to position [140, 0]
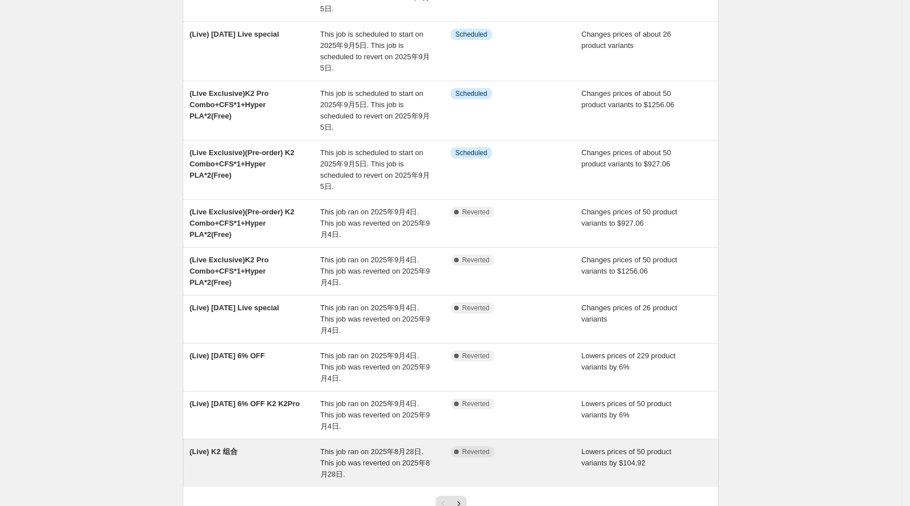
click at [354, 446] on div "This job ran on 2025年8月28日. This job was reverted on 2025年8月28日." at bounding box center [385, 463] width 131 height 34
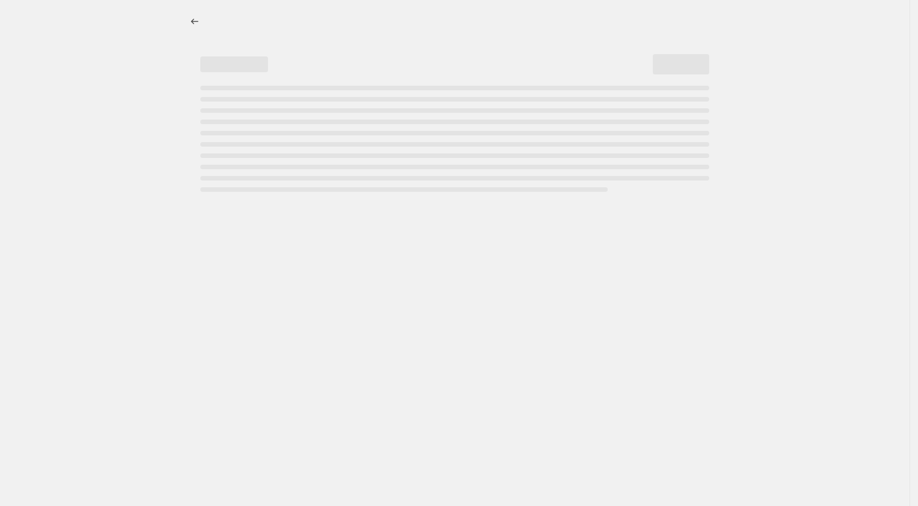
select select "by"
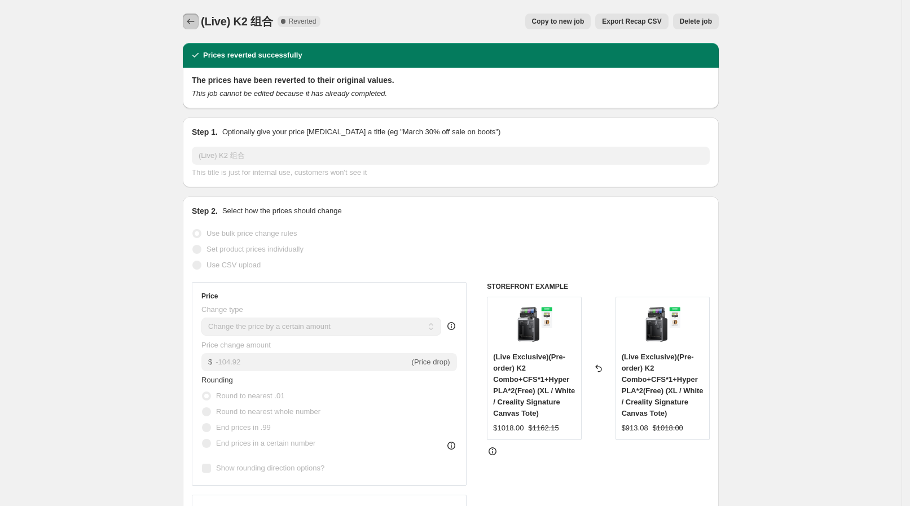
click at [195, 14] on button "Price change jobs" at bounding box center [191, 22] width 16 height 16
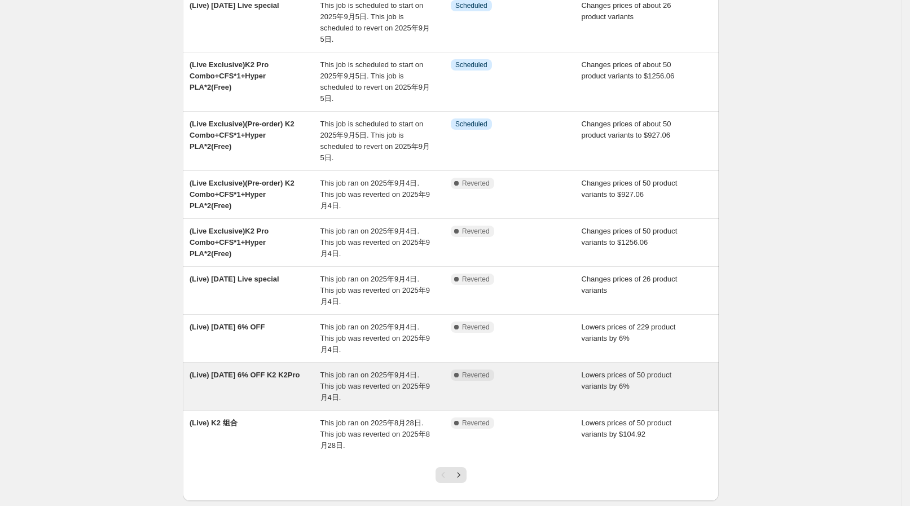
scroll to position [197, 0]
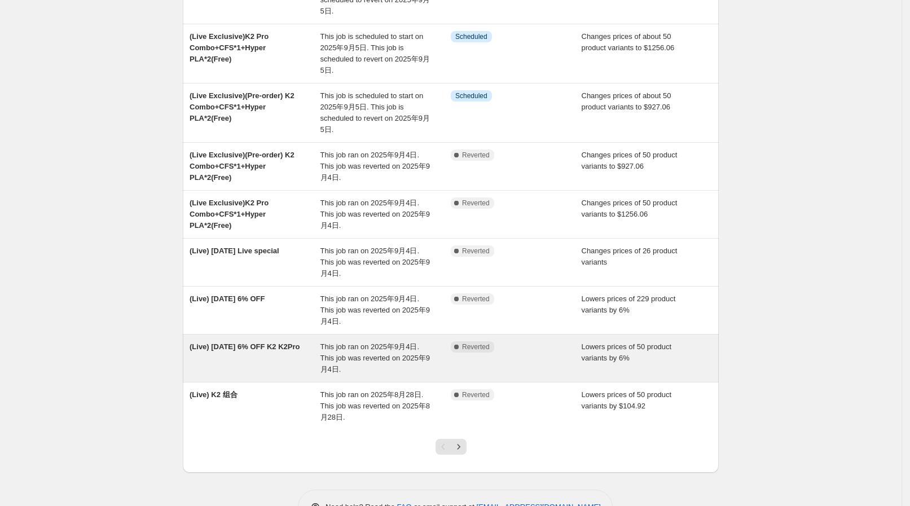
click at [296, 341] on div "(Live) [DATE] 6% OFF K2 K2Pro" at bounding box center [254, 358] width 131 height 34
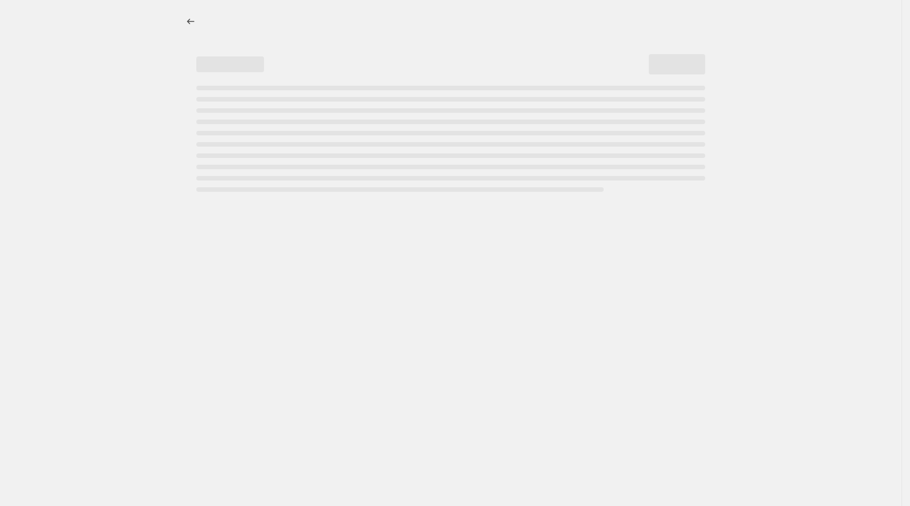
select select "percentage"
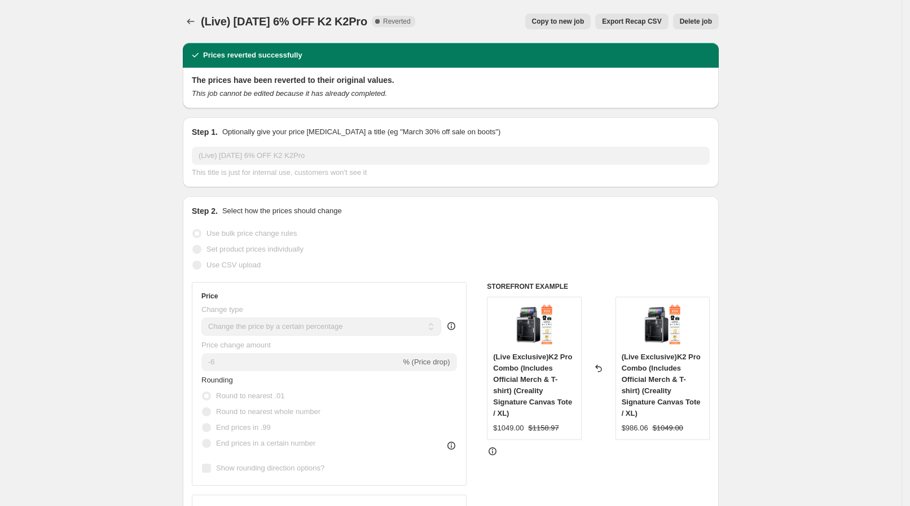
click at [573, 14] on button "Copy to new job" at bounding box center [558, 22] width 66 height 16
select select "percentage"
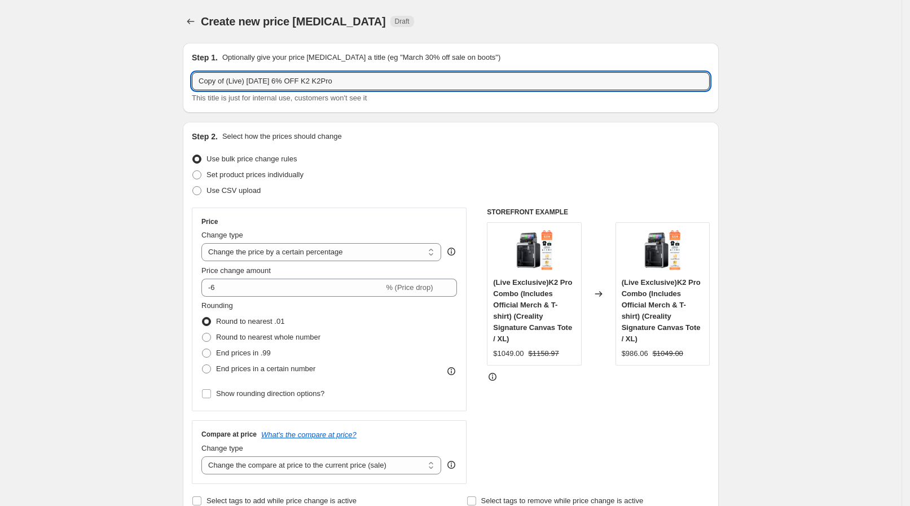
drag, startPoint x: 230, startPoint y: 81, endPoint x: 190, endPoint y: 79, distance: 39.5
click at [190, 79] on div "Step 1. Optionally give your price [MEDICAL_DATA] a title (eg "March 30% off sa…" at bounding box center [451, 78] width 536 height 70
click at [239, 80] on input "(Live) [DATE] 6% OFF K2 K2Pro" at bounding box center [451, 81] width 518 height 18
type input "(Live) [DATE] 6% OFF K2 K2Pro"
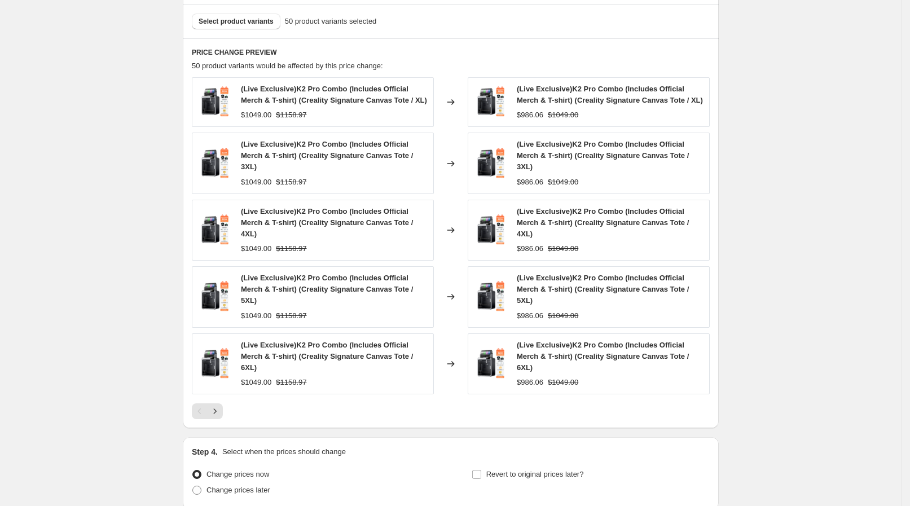
scroll to position [673, 0]
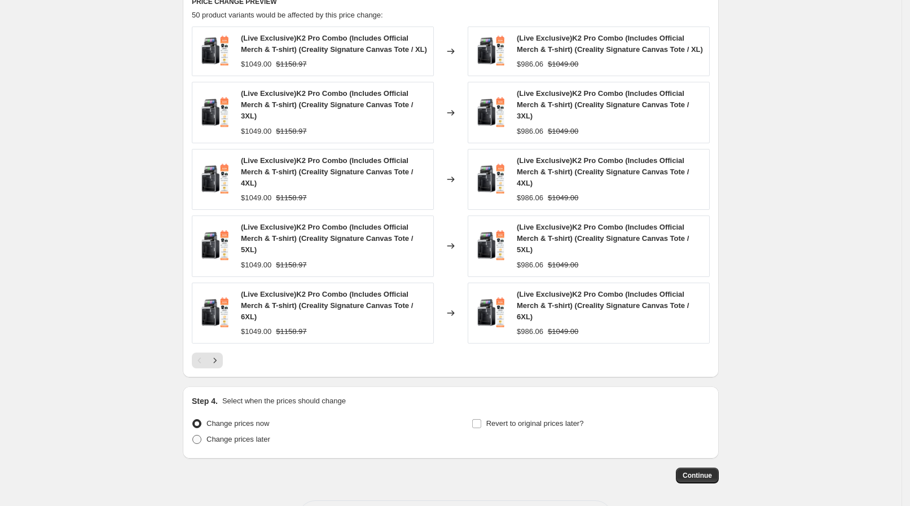
click at [228, 435] on span "Change prices later" at bounding box center [238, 439] width 64 height 8
click at [193, 435] on input "Change prices later" at bounding box center [192, 435] width 1 height 1
radio input "true"
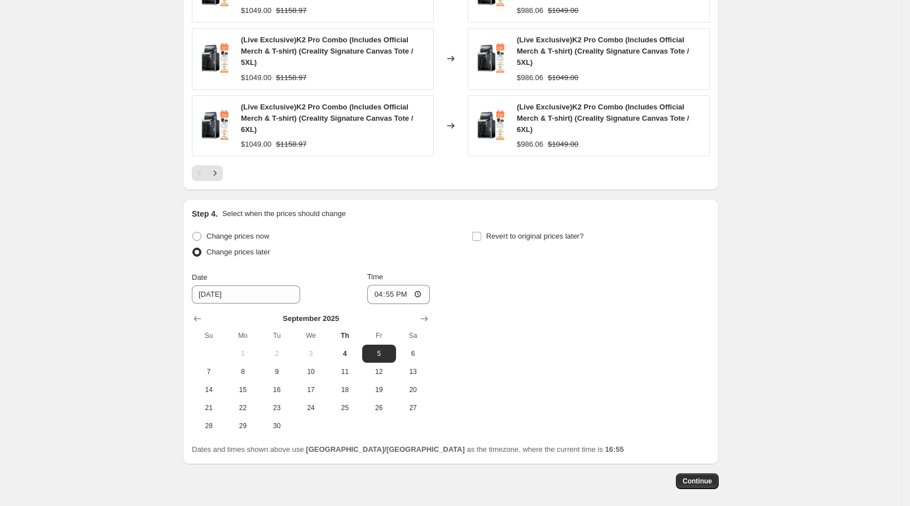
scroll to position [866, 0]
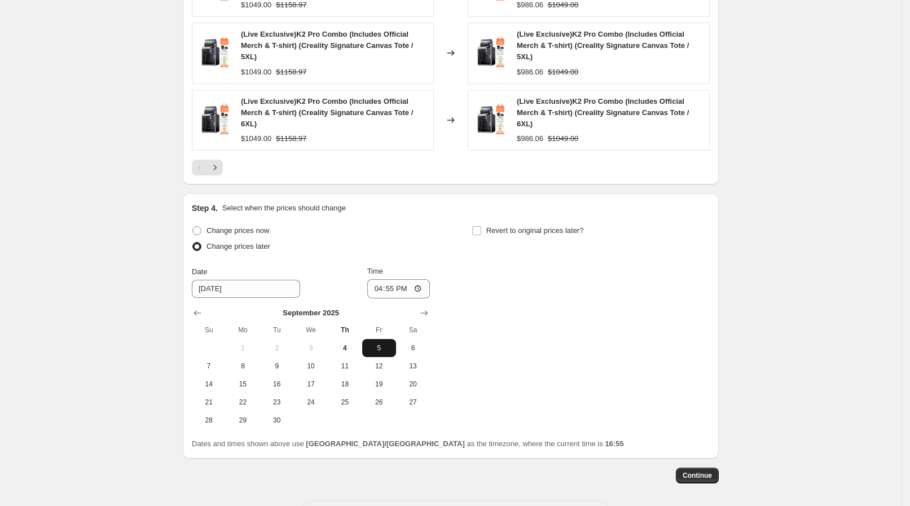
click at [382, 339] on button "5" at bounding box center [379, 348] width 34 height 18
click at [424, 279] on input "16:55" at bounding box center [398, 288] width 63 height 19
click at [398, 279] on input "16:55" at bounding box center [398, 288] width 63 height 19
type input "08:30"
click at [505, 226] on span "Revert to original prices later?" at bounding box center [535, 230] width 98 height 8
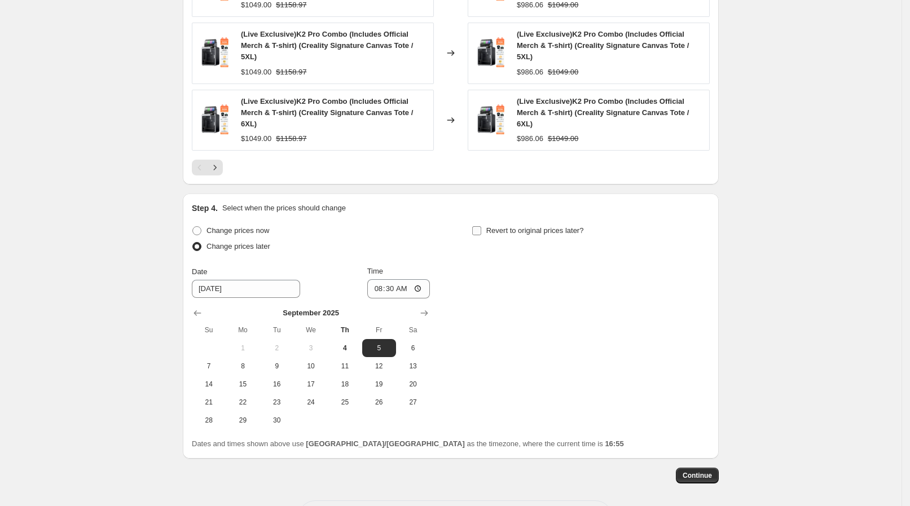
click at [481, 226] on input "Revert to original prices later?" at bounding box center [476, 230] width 9 height 9
checkbox input "true"
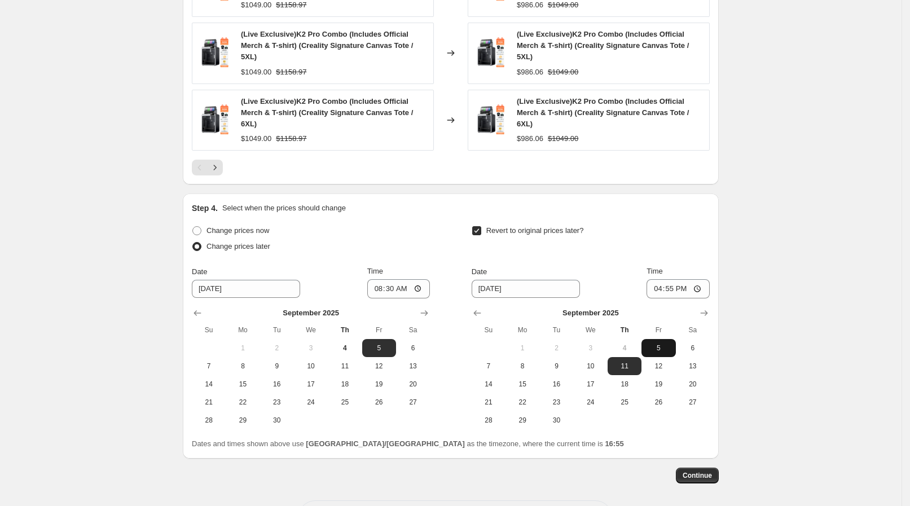
click at [656, 343] on span "5" at bounding box center [658, 347] width 25 height 9
type input "[DATE]"
click at [672, 279] on input "16:55" at bounding box center [677, 288] width 63 height 19
type input "13:00"
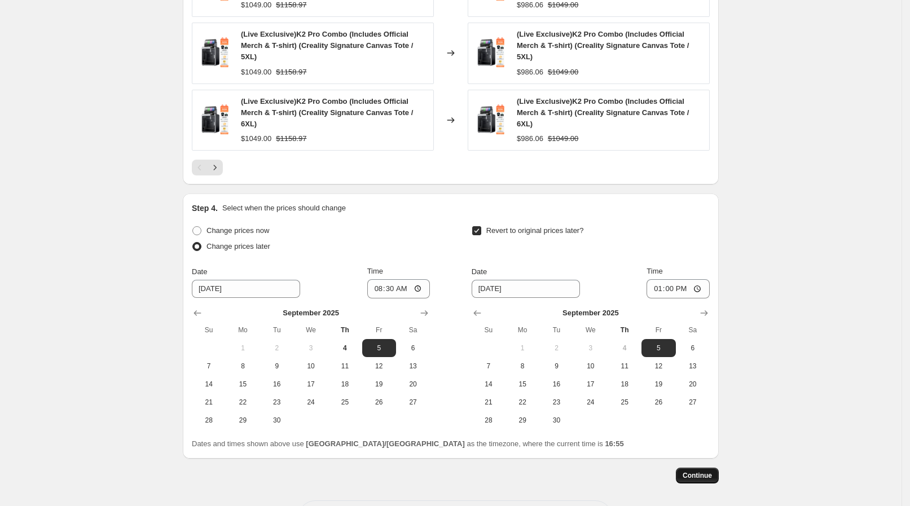
click at [696, 471] on span "Continue" at bounding box center [696, 475] width 29 height 9
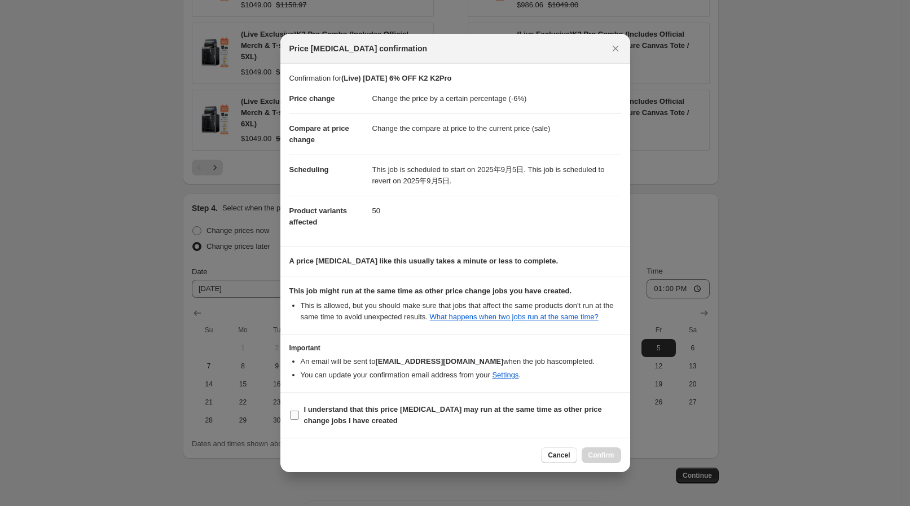
click at [422, 423] on span "I understand that this price [MEDICAL_DATA] may run at the same time as other p…" at bounding box center [462, 415] width 317 height 23
click at [299, 420] on input "I understand that this price [MEDICAL_DATA] may run at the same time as other p…" at bounding box center [294, 415] width 9 height 9
checkbox input "true"
click at [600, 453] on span "Confirm" at bounding box center [601, 455] width 26 height 9
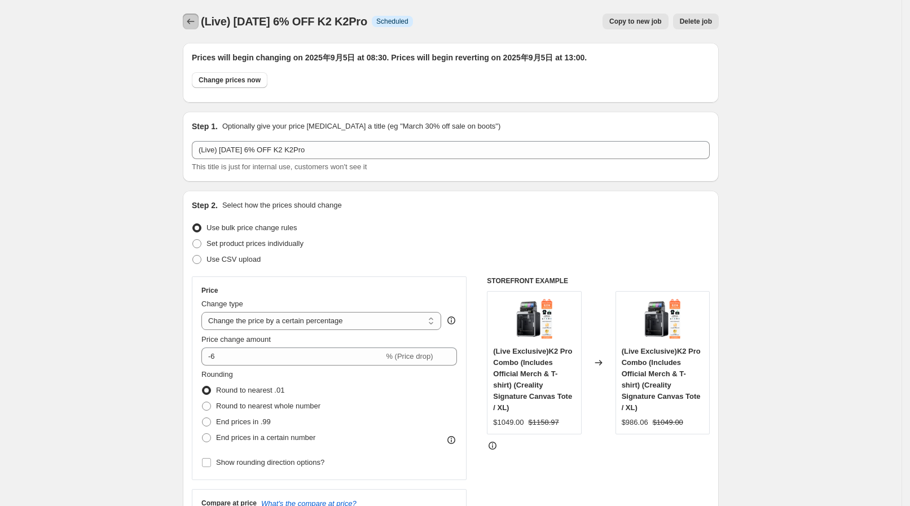
click at [193, 24] on icon "Price change jobs" at bounding box center [190, 21] width 11 height 11
